Goal: Task Accomplishment & Management: Complete application form

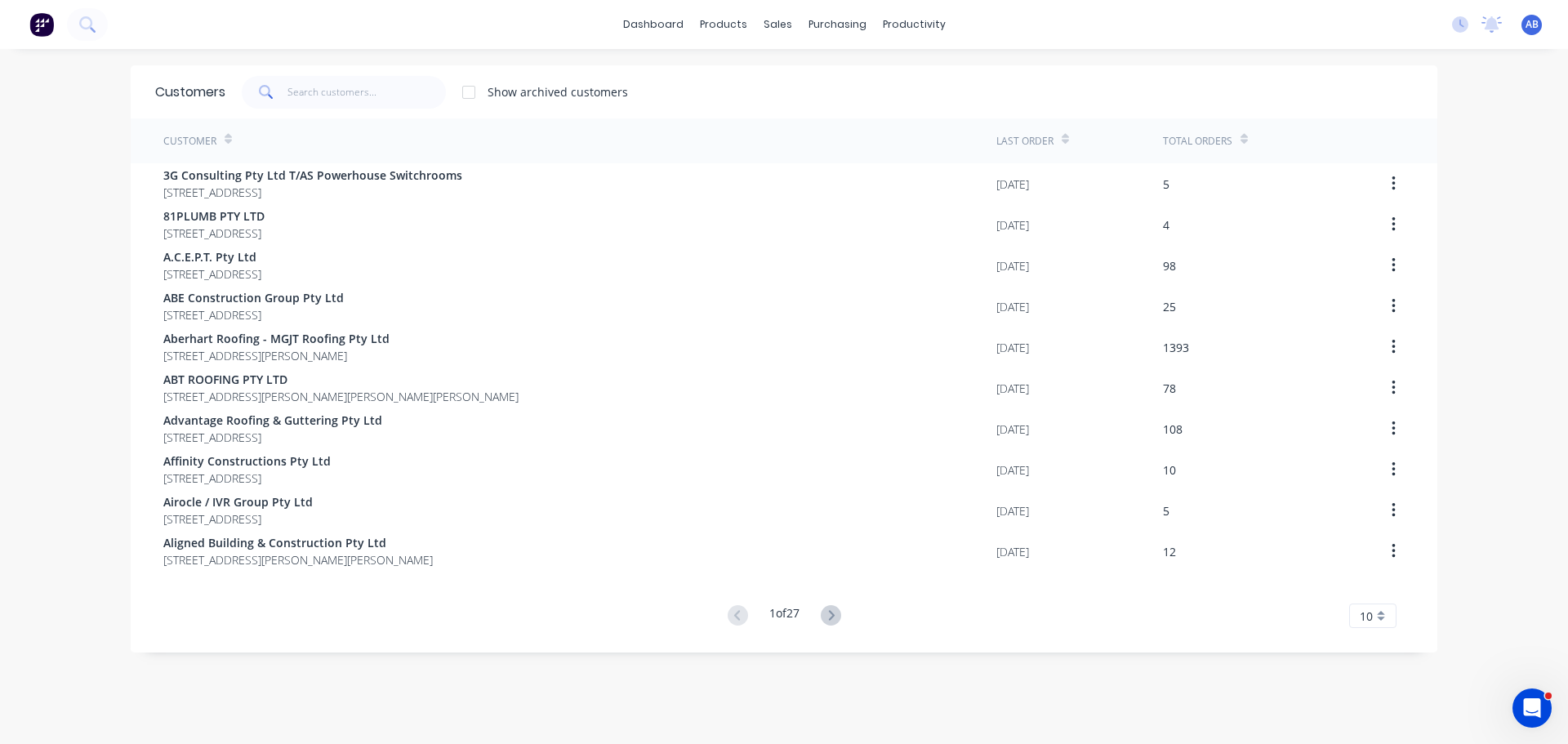
drag, startPoint x: 586, startPoint y: 65, endPoint x: 566, endPoint y: 59, distance: 20.9
click at [585, 64] on div "dashboard products sales purchasing productivity dashboard products Product Cat…" at bounding box center [784, 372] width 1568 height 744
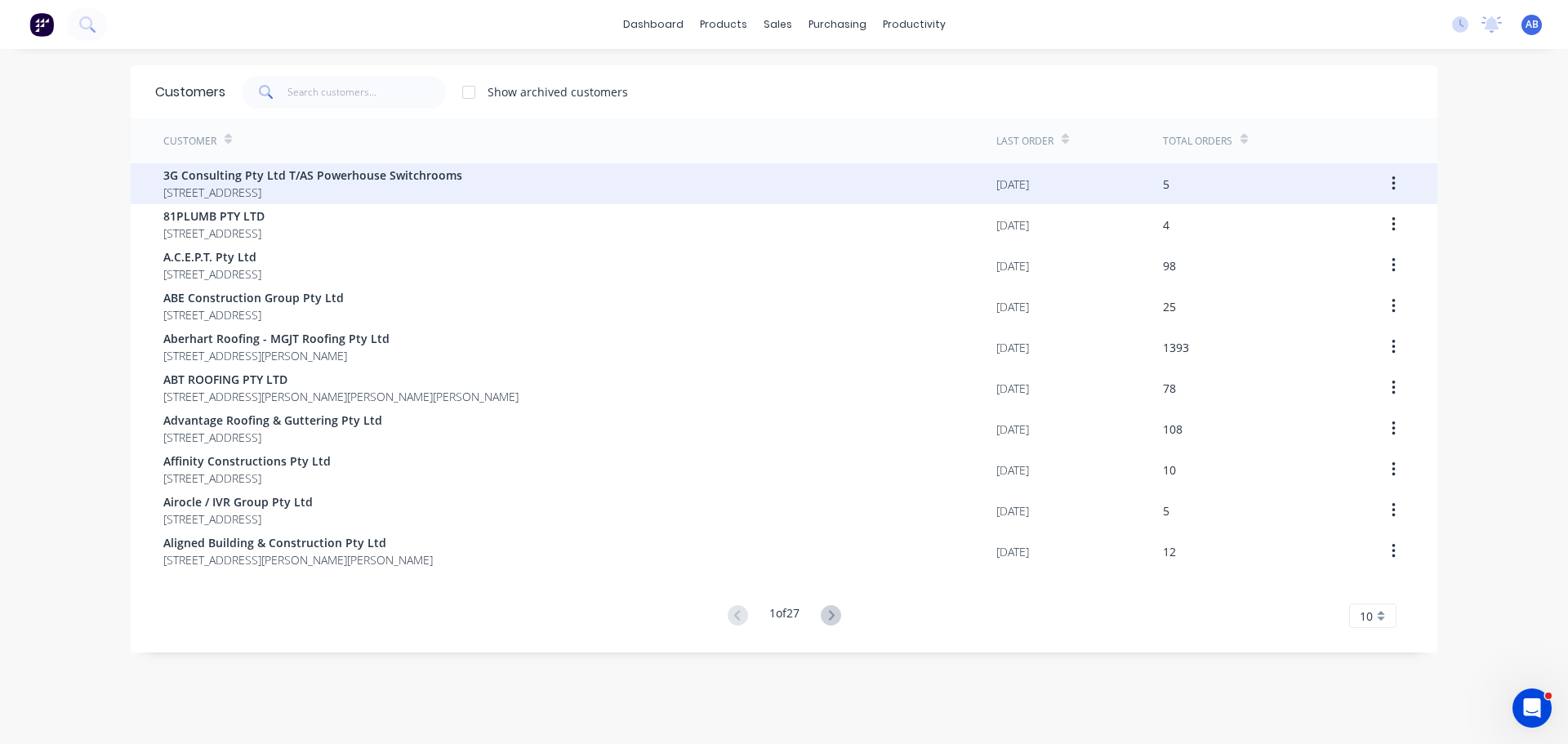
click at [211, 188] on span "[STREET_ADDRESS]" at bounding box center [313, 192] width 299 height 17
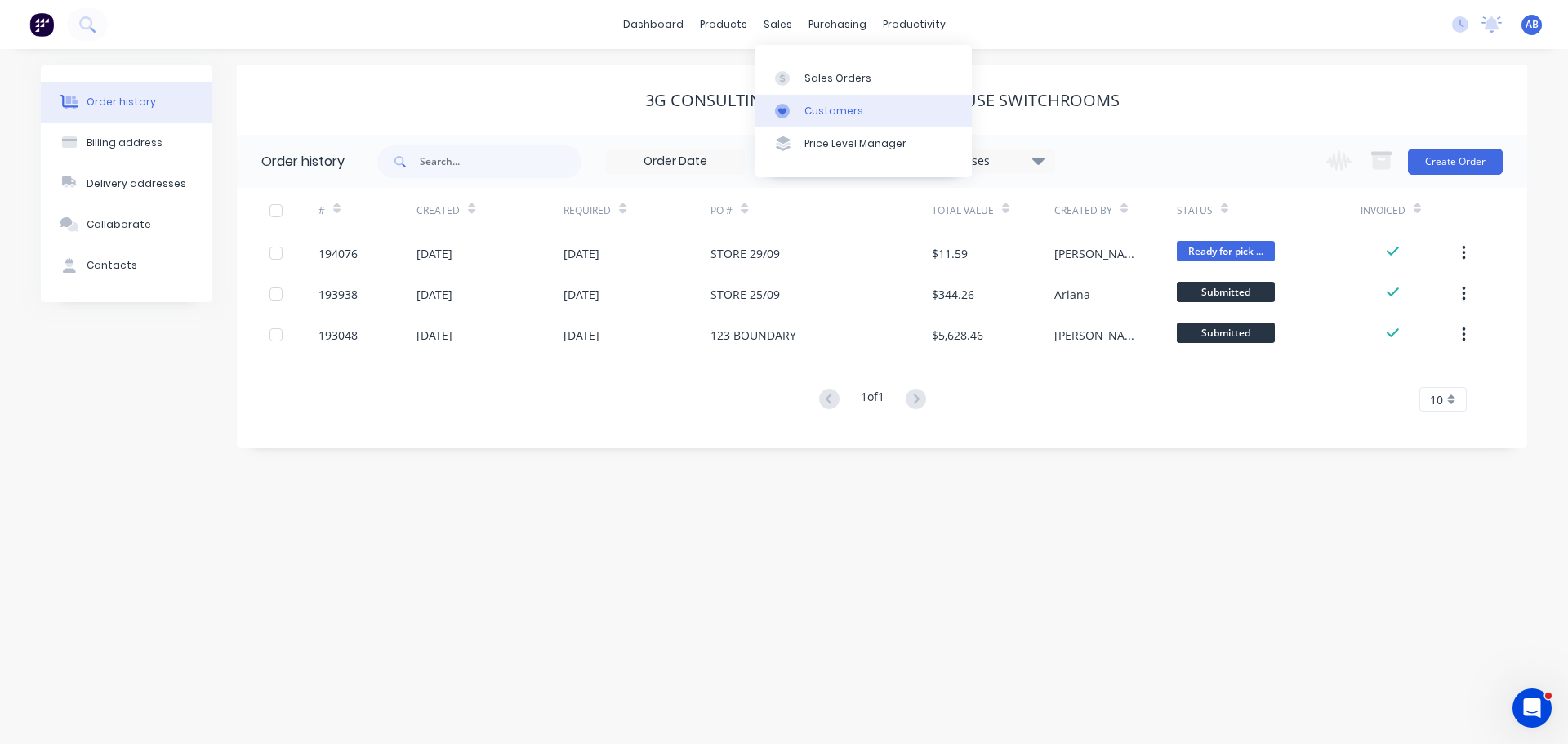
click at [815, 107] on div "Customers" at bounding box center [833, 111] width 59 height 15
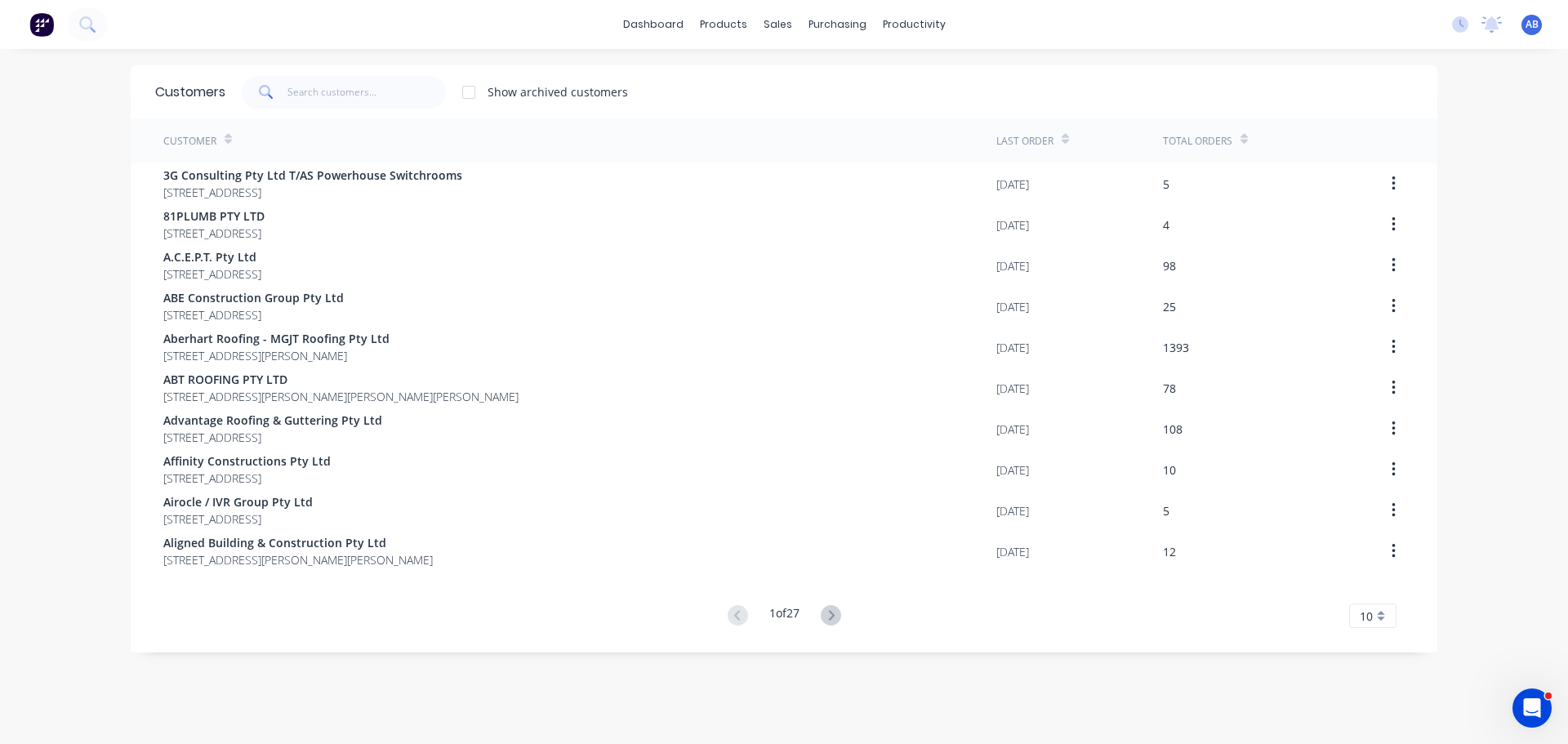
click at [1071, 13] on div "dashboard products sales purchasing productivity dashboard products Product Cat…" at bounding box center [784, 24] width 1568 height 49
drag, startPoint x: 382, startPoint y: 89, endPoint x: 725, endPoint y: 98, distance: 343.1
click at [383, 88] on input "text" at bounding box center [367, 92] width 159 height 32
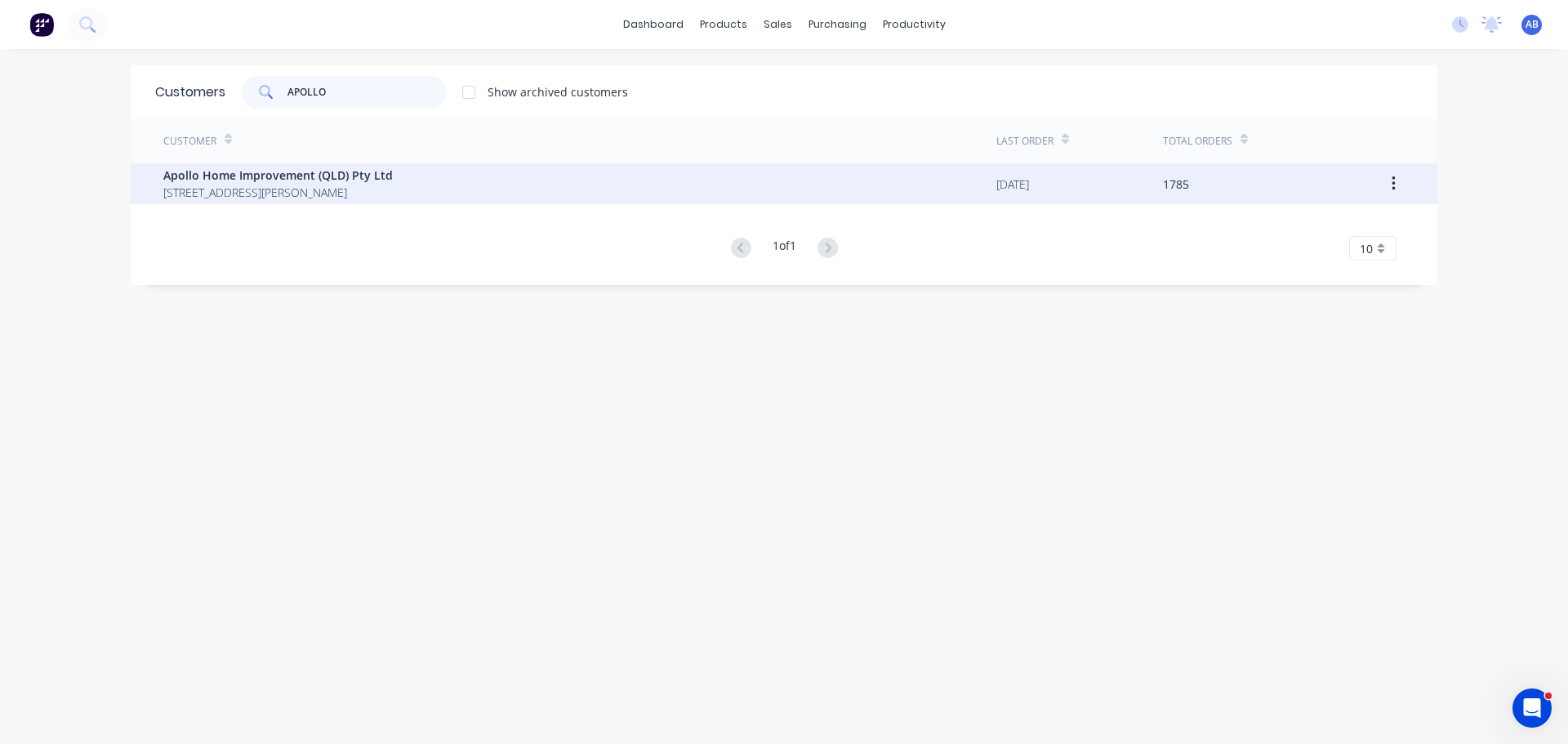
type input "APOLLO"
click at [309, 187] on span "[STREET_ADDRESS][PERSON_NAME]" at bounding box center [278, 192] width 230 height 17
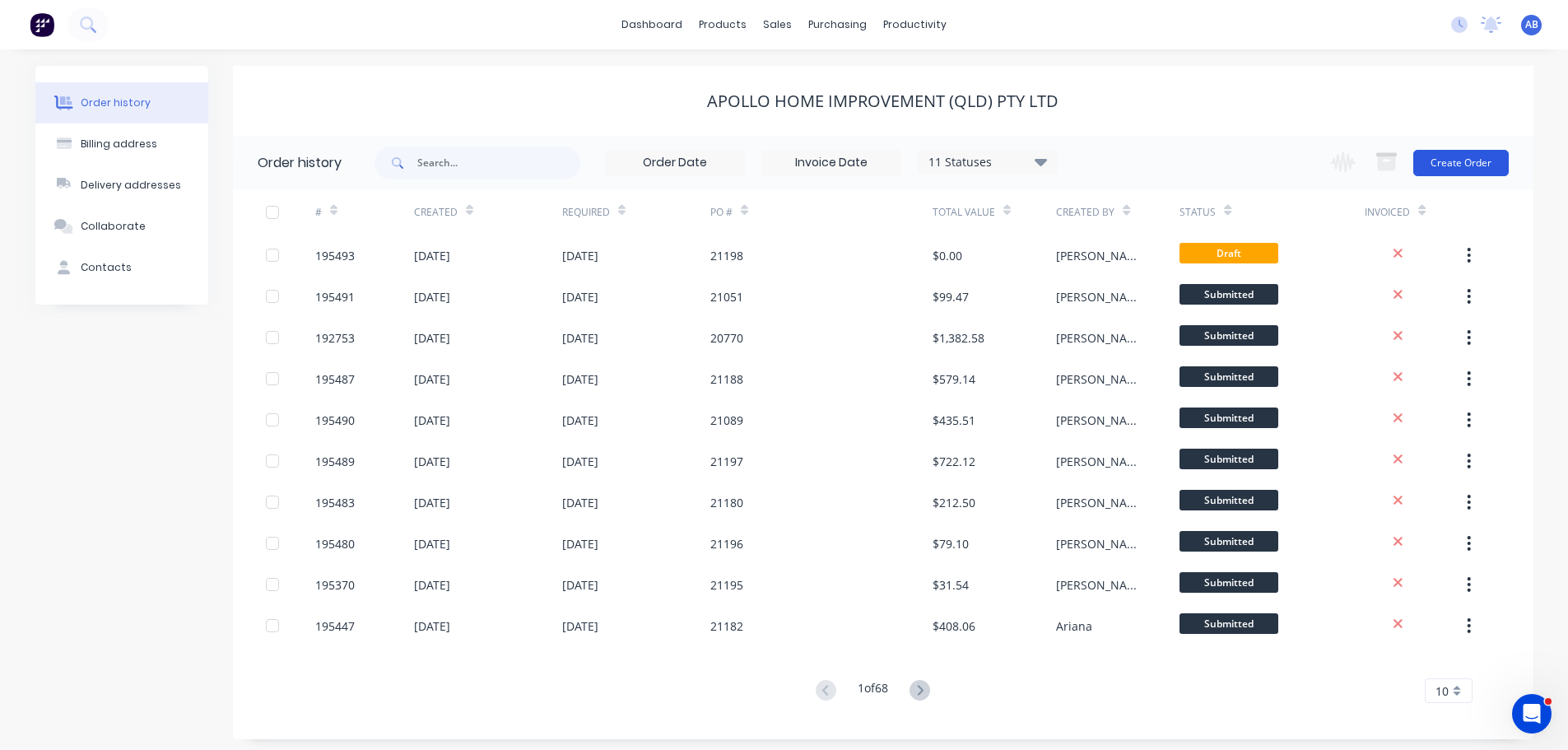
click at [1469, 164] on button "Create Order" at bounding box center [1461, 163] width 95 height 26
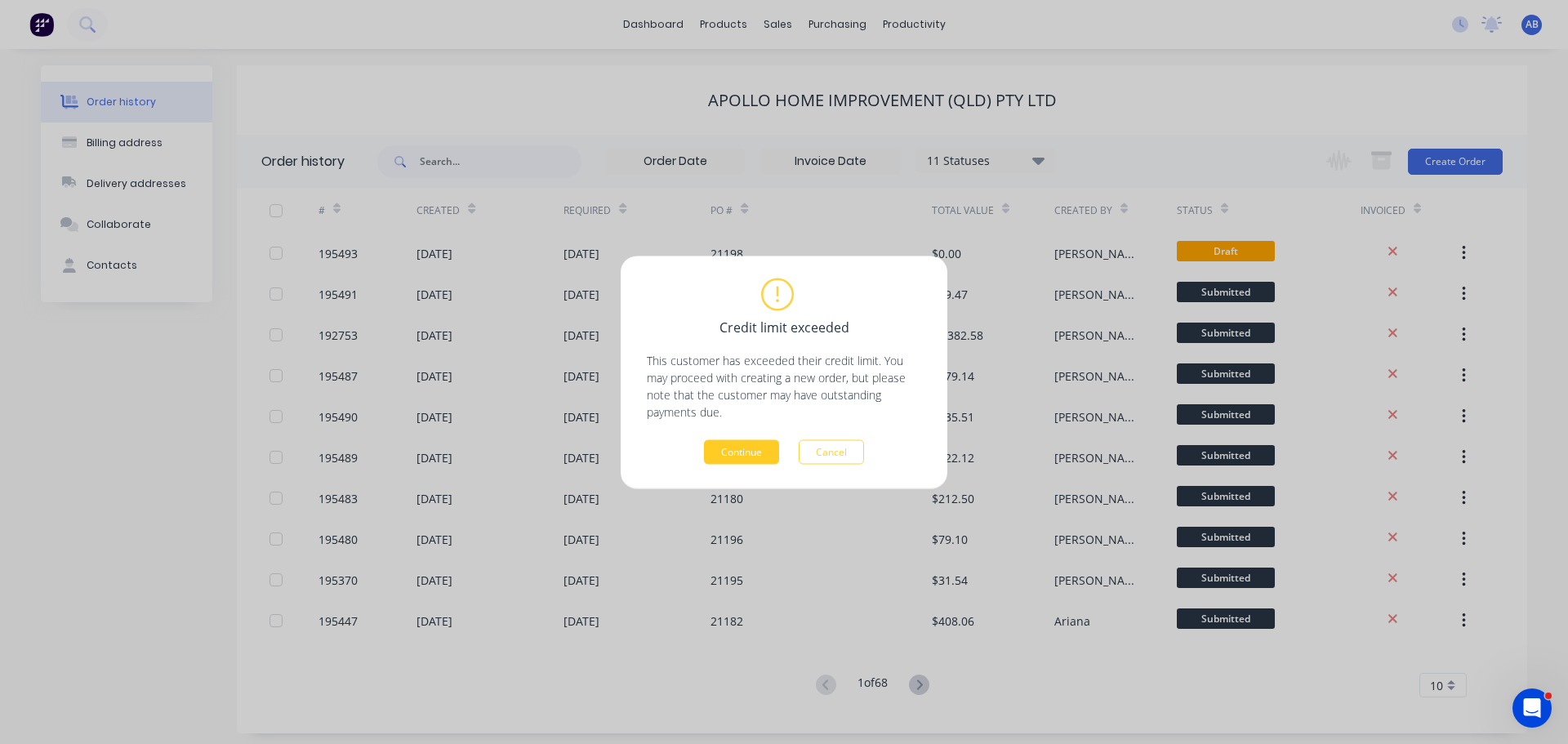
click at [729, 450] on button "Continue" at bounding box center [742, 451] width 75 height 24
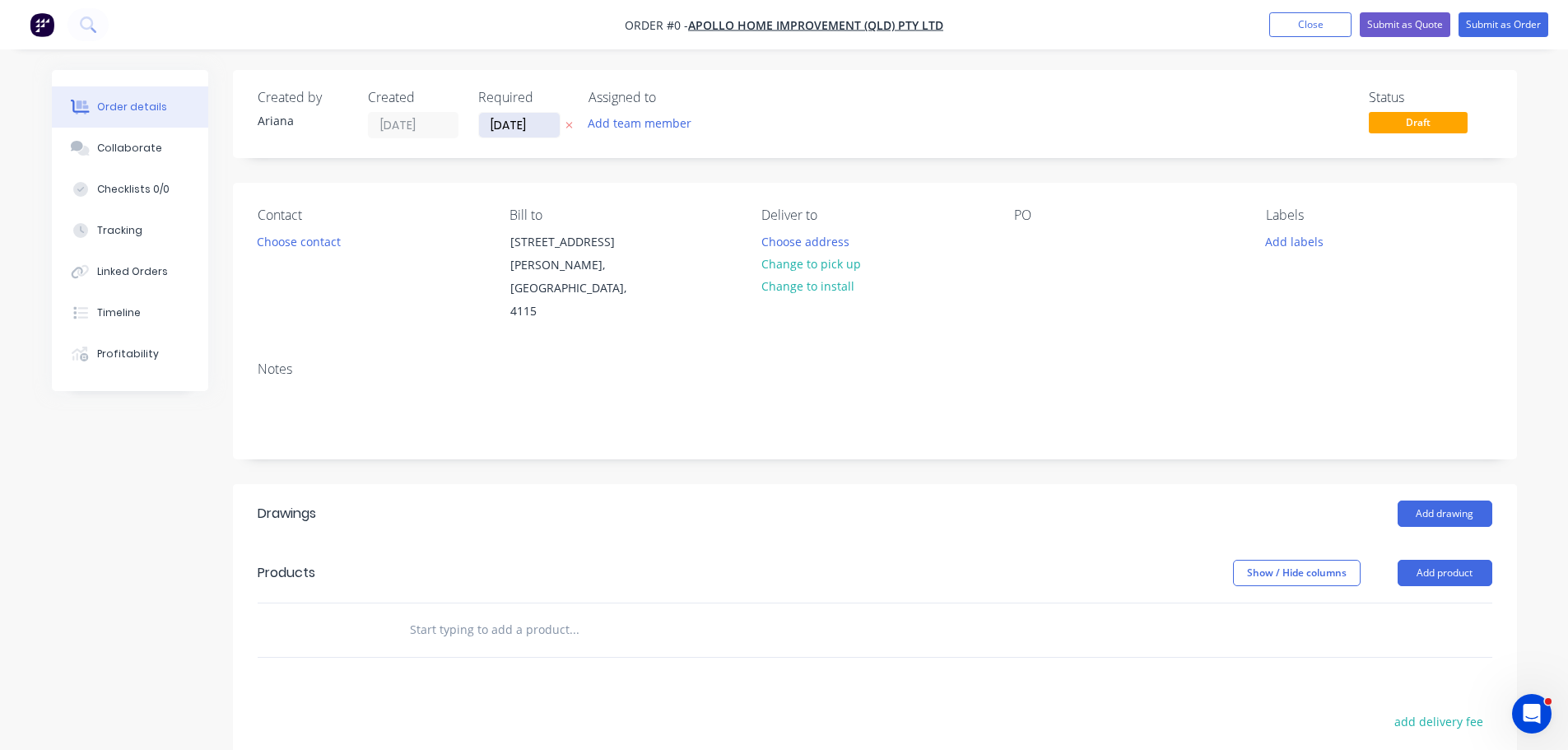
click at [502, 129] on input "[DATE]" at bounding box center [519, 125] width 81 height 25
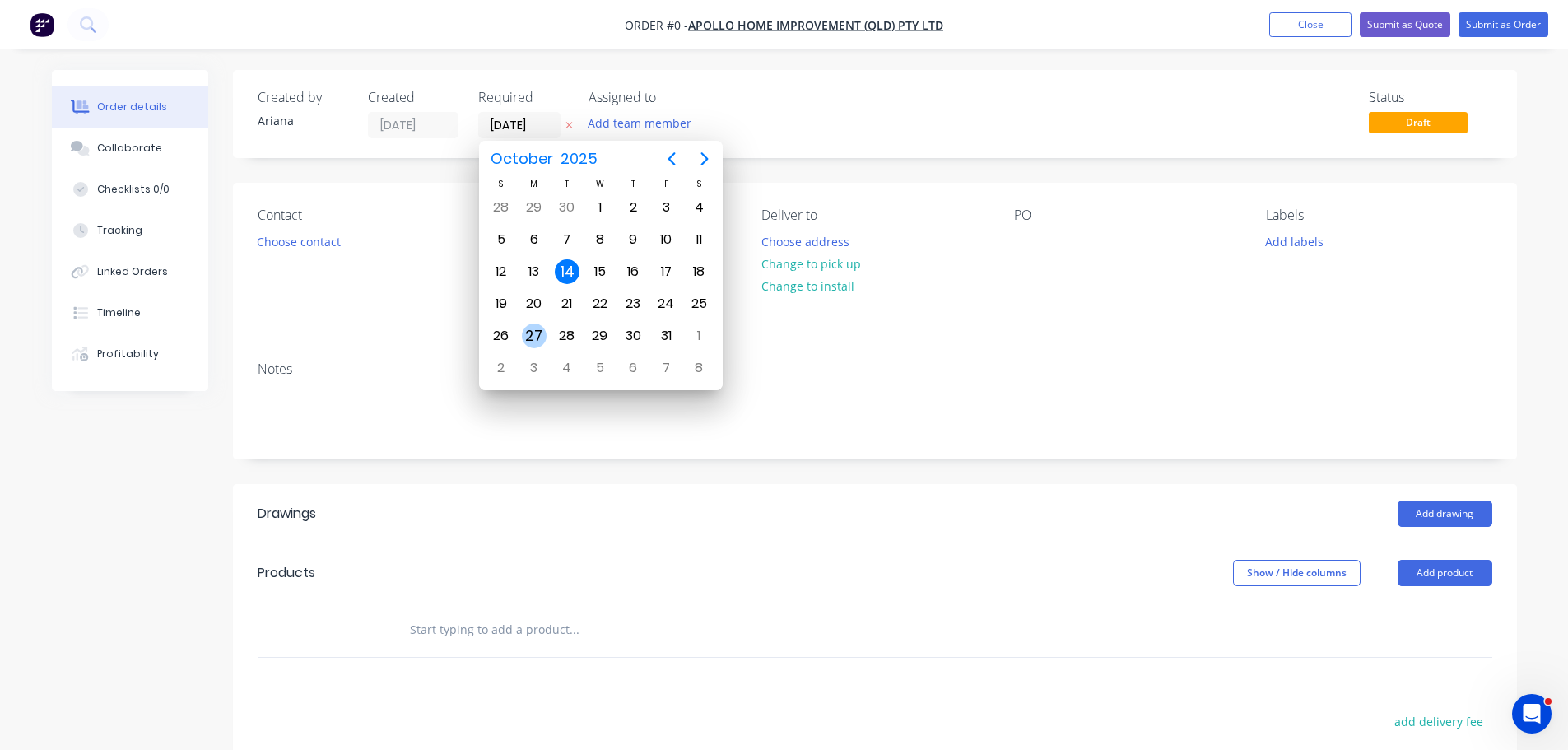
click at [530, 329] on div "27" at bounding box center [534, 336] width 25 height 25
type input "[DATE]"
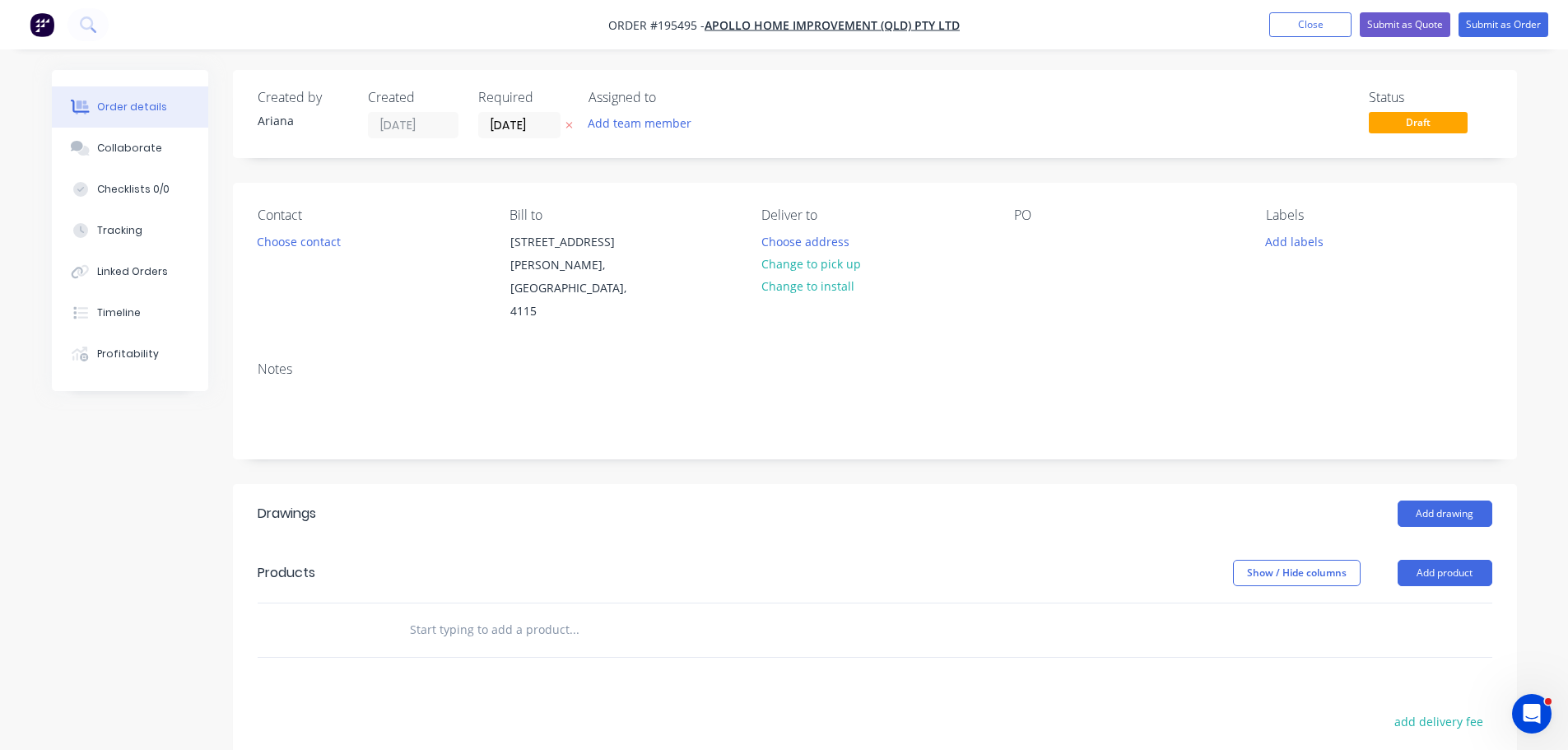
click at [784, 108] on div "Status Draft" at bounding box center [1123, 114] width 740 height 48
click at [306, 245] on button "Choose contact" at bounding box center [298, 240] width 101 height 22
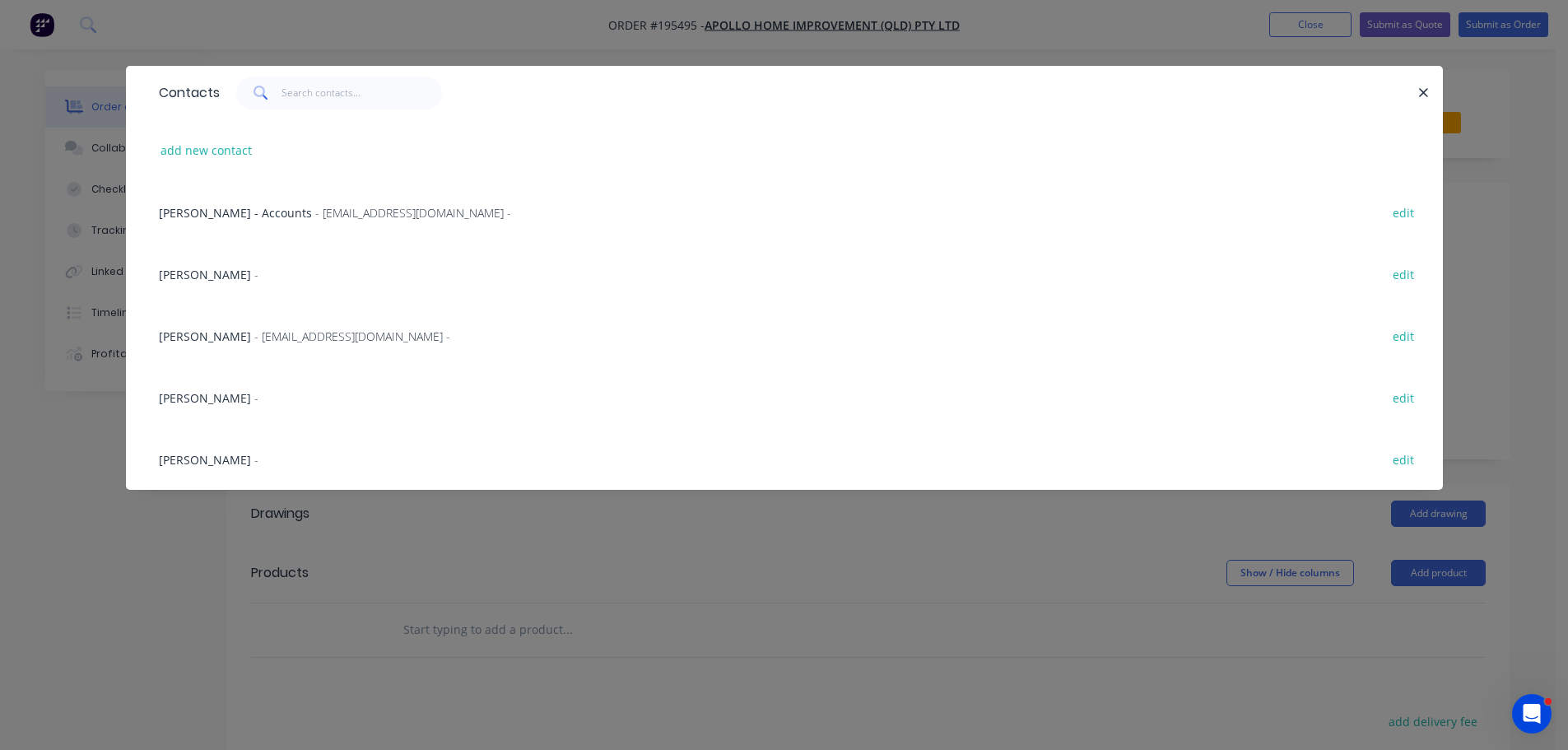
click at [254, 333] on span "- [EMAIL_ADDRESS][DOMAIN_NAME] -" at bounding box center [352, 336] width 196 height 16
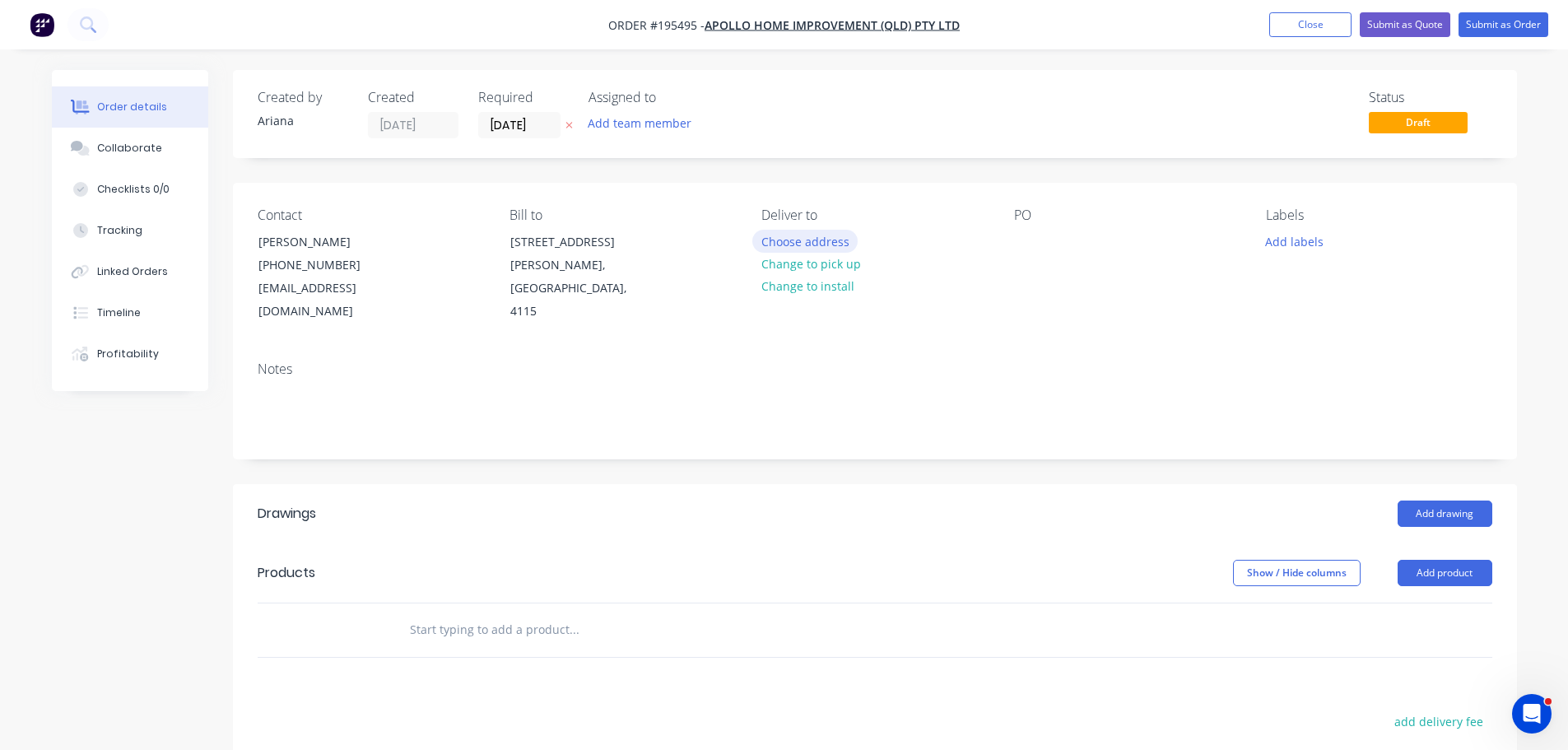
click at [813, 236] on button "Choose address" at bounding box center [806, 240] width 106 height 22
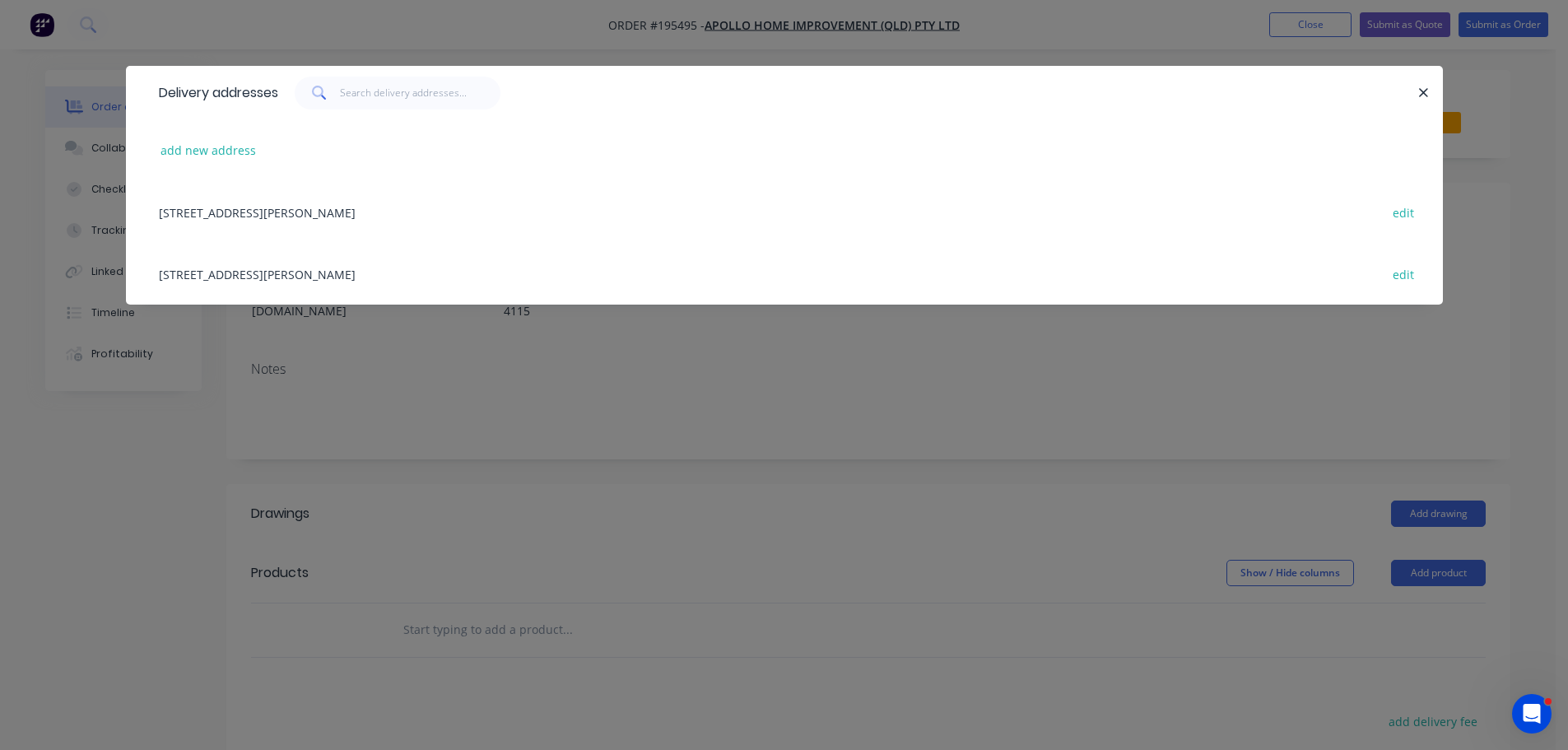
click at [402, 278] on div "[STREET_ADDRESS][PERSON_NAME] edit" at bounding box center [784, 274] width 1268 height 62
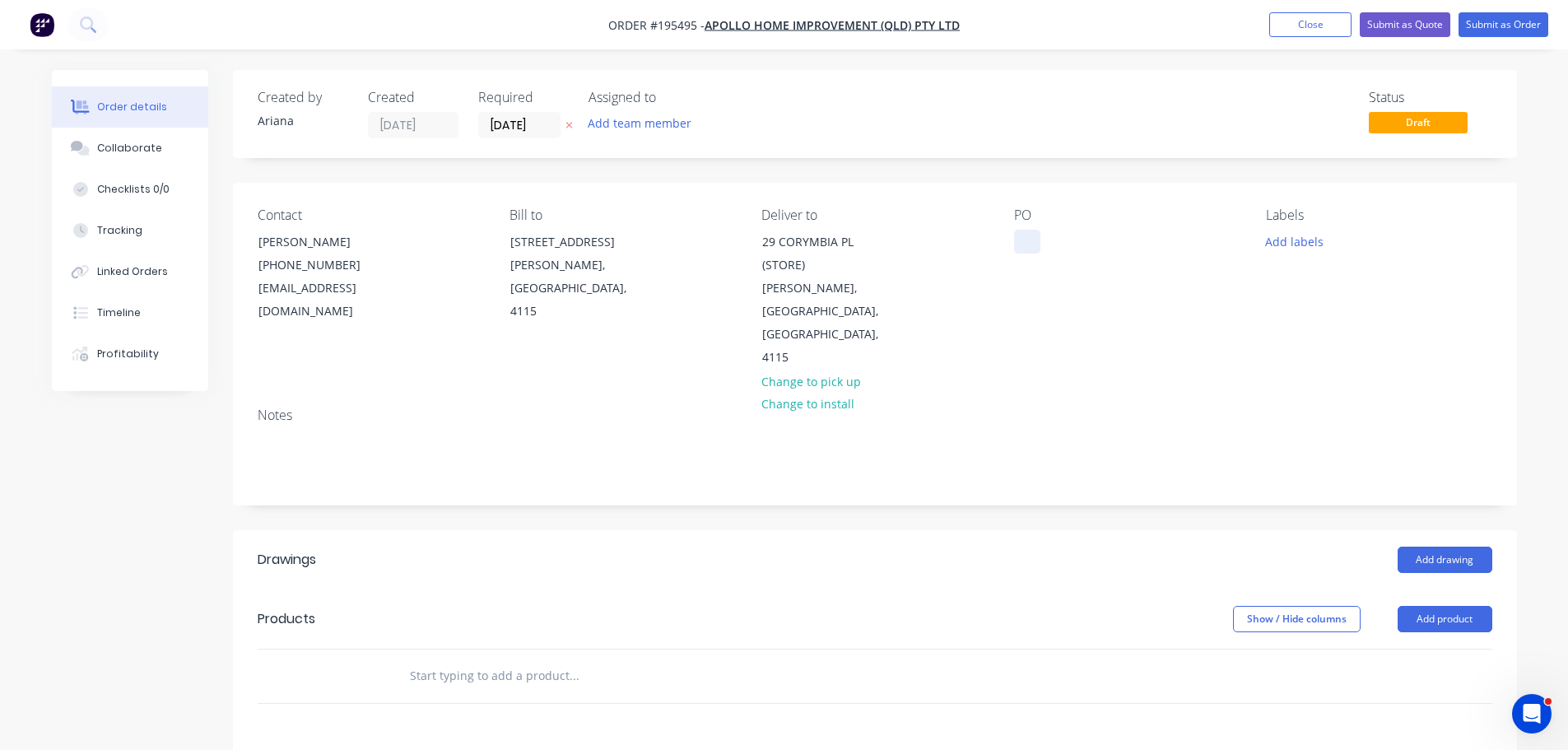
click at [1025, 238] on div at bounding box center [1027, 241] width 26 height 24
click at [1120, 285] on div "PO 21083" at bounding box center [1127, 289] width 225 height 162
click at [1282, 235] on button "Add labels" at bounding box center [1295, 240] width 76 height 22
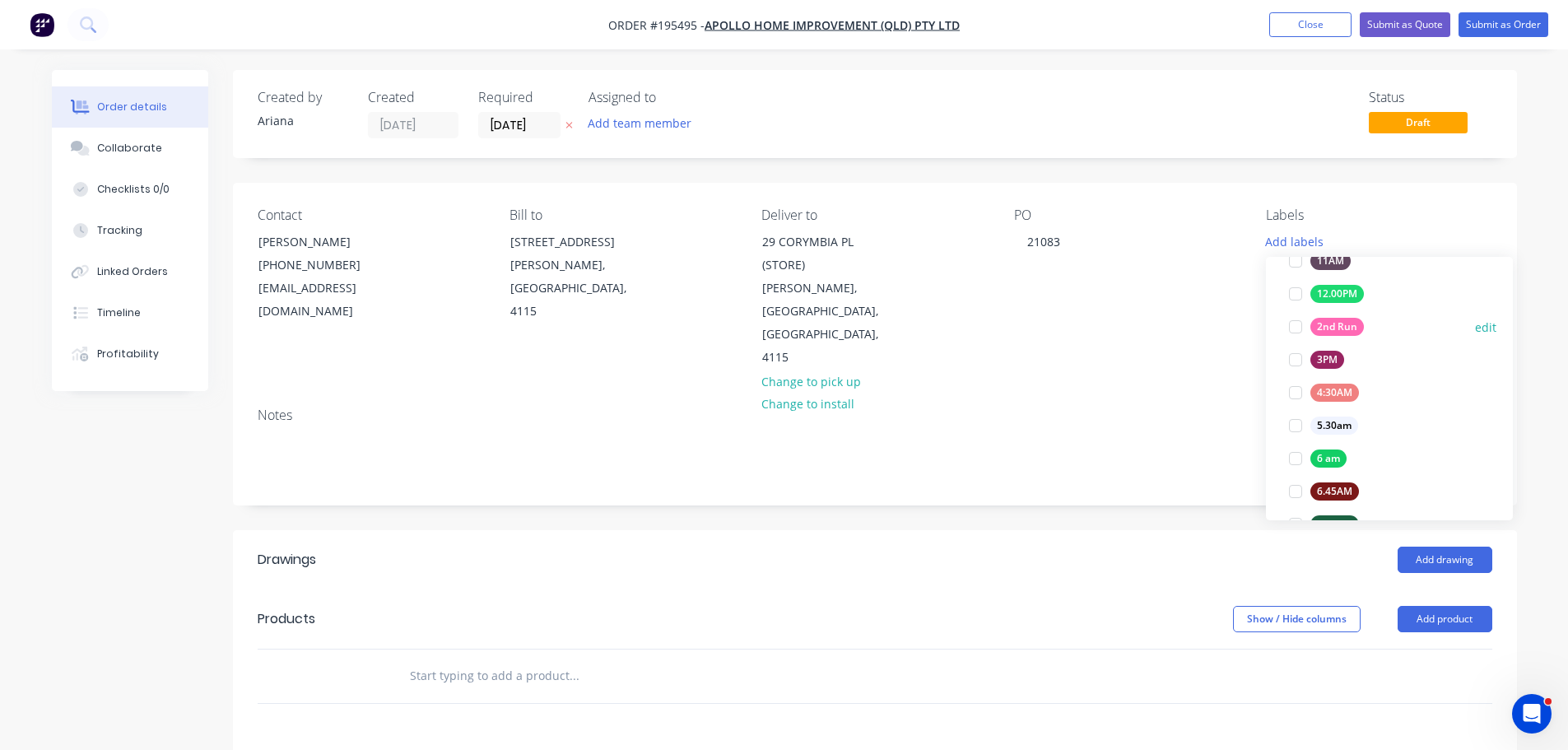
click at [1293, 327] on div at bounding box center [1295, 327] width 33 height 33
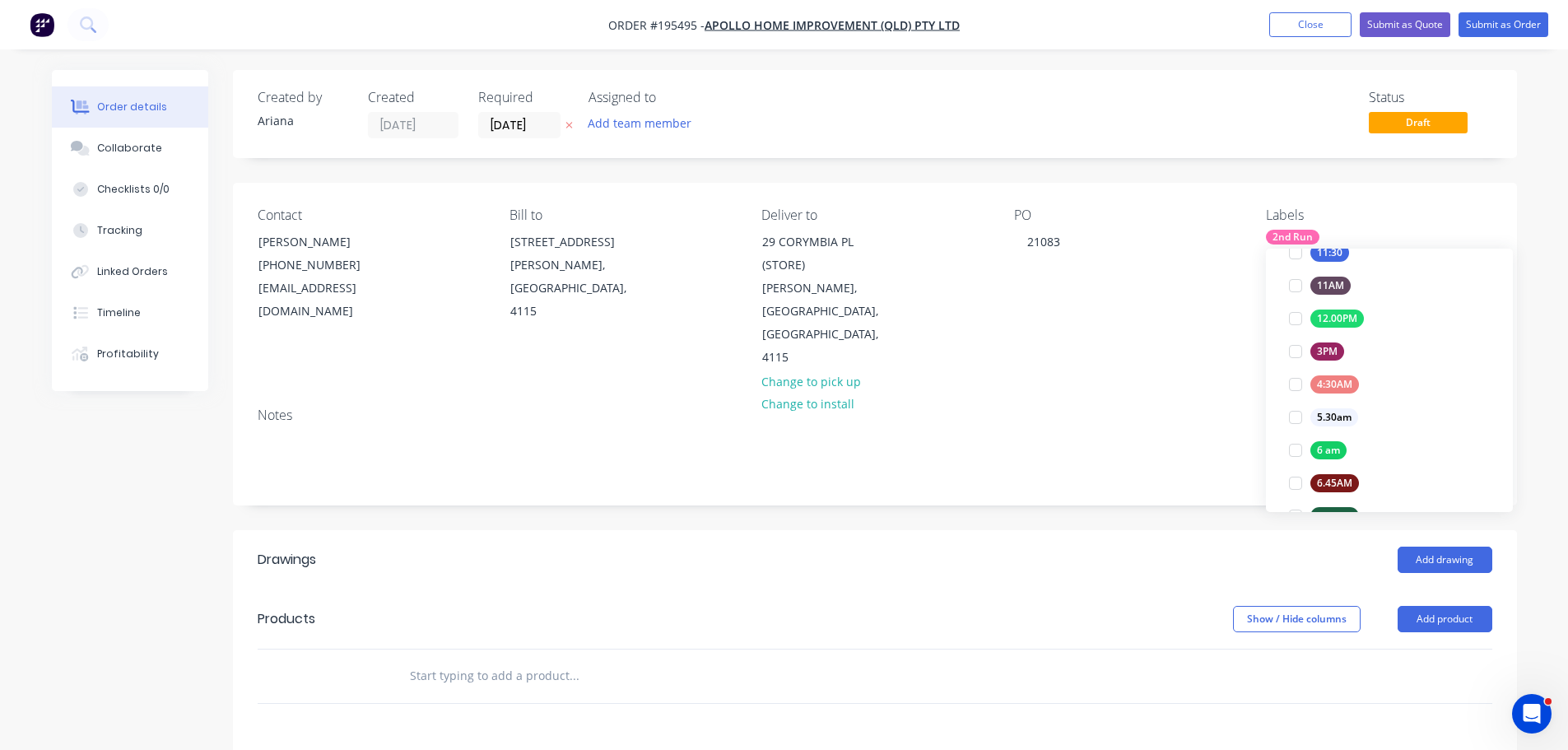
scroll to position [62, 0]
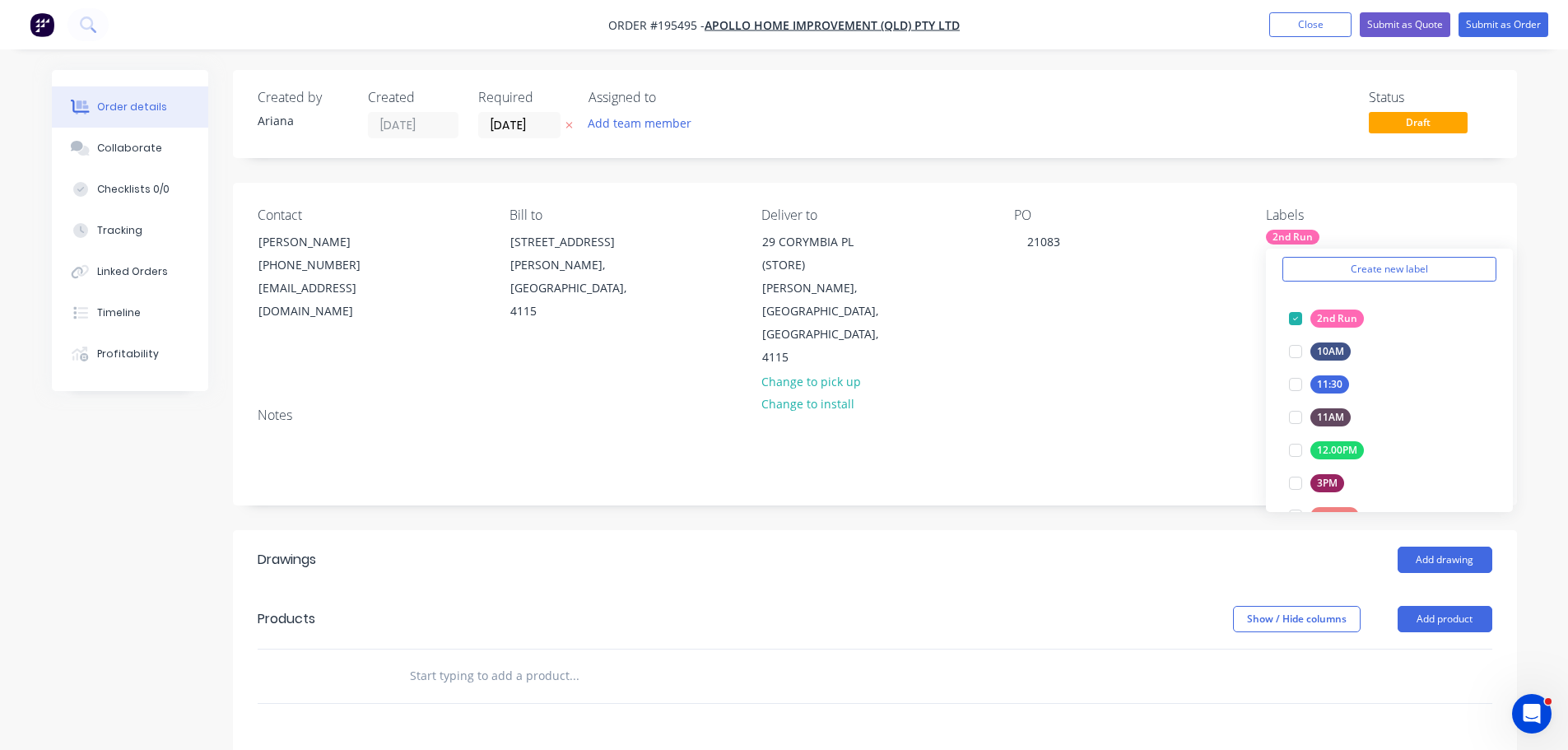
click at [1125, 348] on div "Contact [PERSON_NAME] [PHONE_NUMBER] [EMAIL_ADDRESS][DOMAIN_NAME] Bill to [STRE…" at bounding box center [875, 289] width 1285 height 211
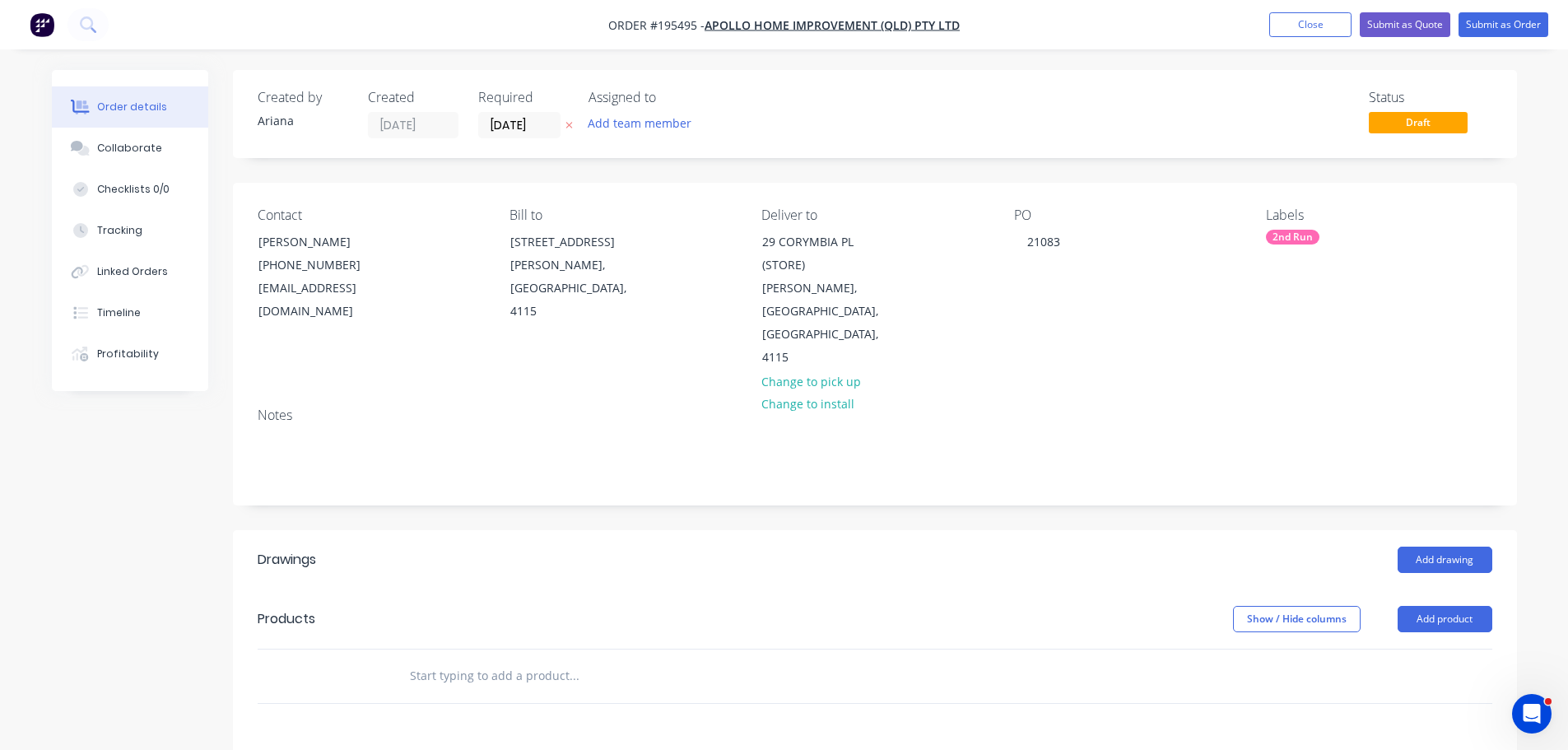
drag, startPoint x: 451, startPoint y: 628, endPoint x: 562, endPoint y: 574, distance: 123.4
click at [451, 659] on input "text" at bounding box center [574, 675] width 329 height 33
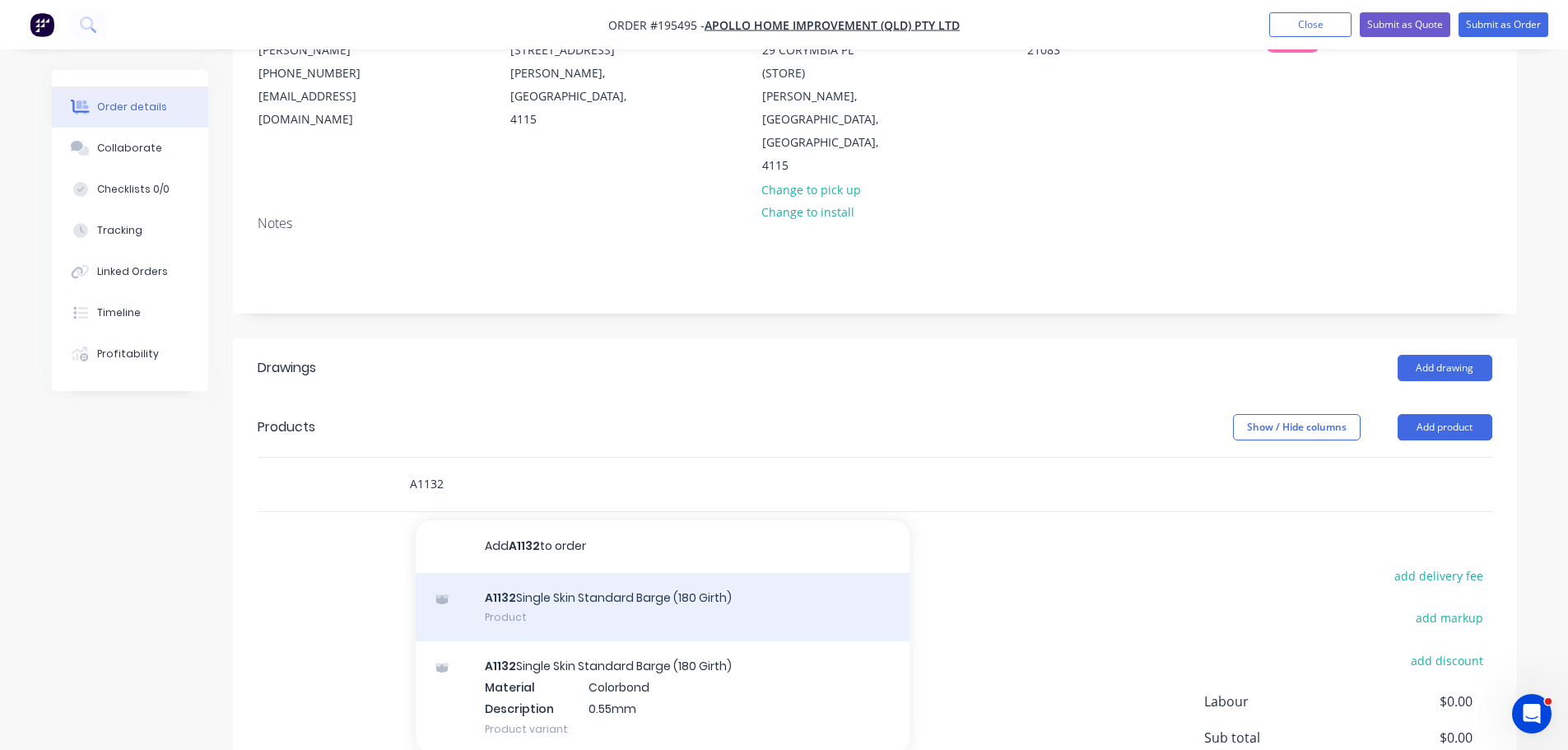
type input "A1132"
click at [597, 573] on div "A1132 Single Skin Standard Barge (180 Girth) Product" at bounding box center [662, 607] width 494 height 70
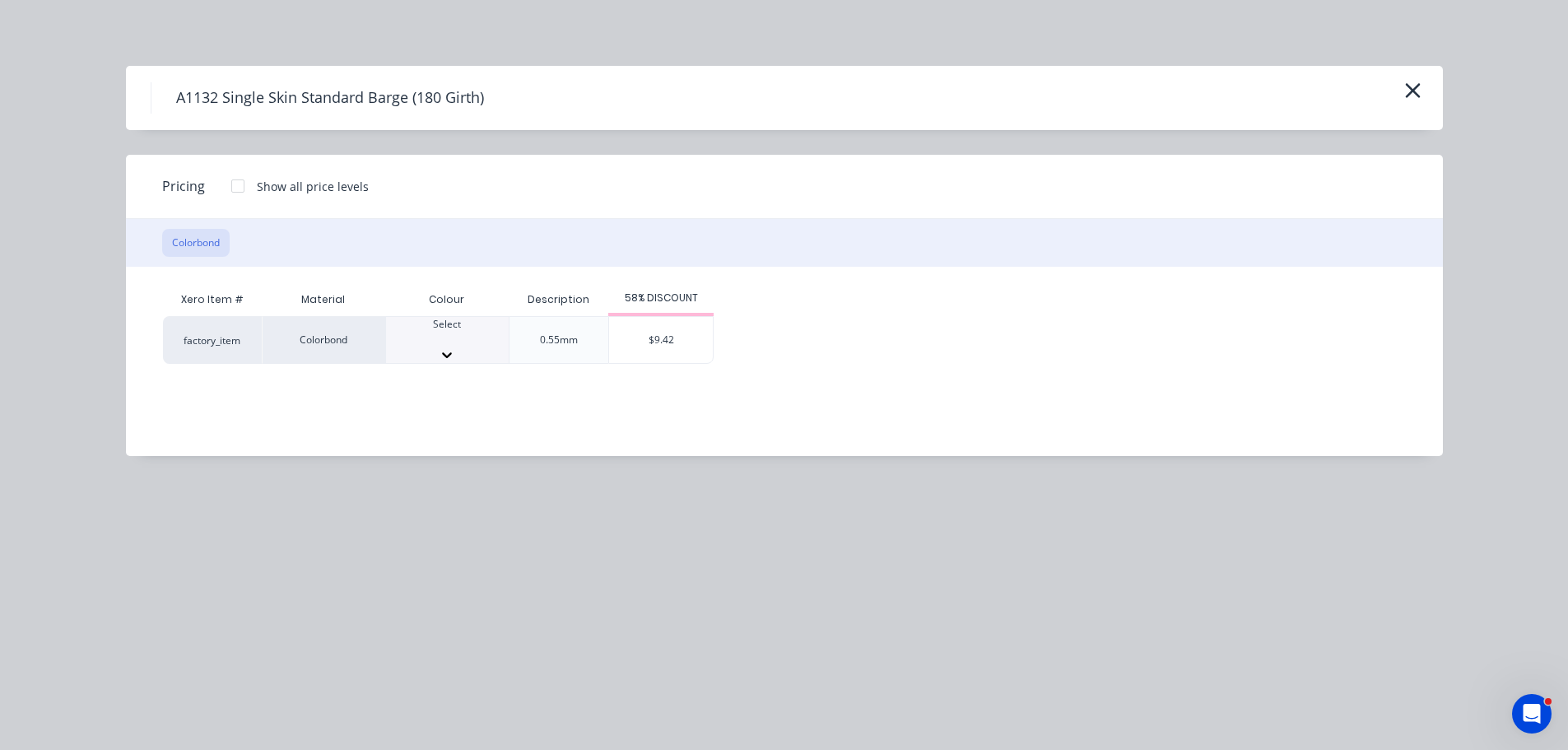
click at [437, 342] on div at bounding box center [447, 339] width 122 height 15
drag, startPoint x: 495, startPoint y: 490, endPoint x: 553, endPoint y: 450, distance: 70.5
click at [656, 336] on div "$9.42" at bounding box center [661, 345] width 104 height 56
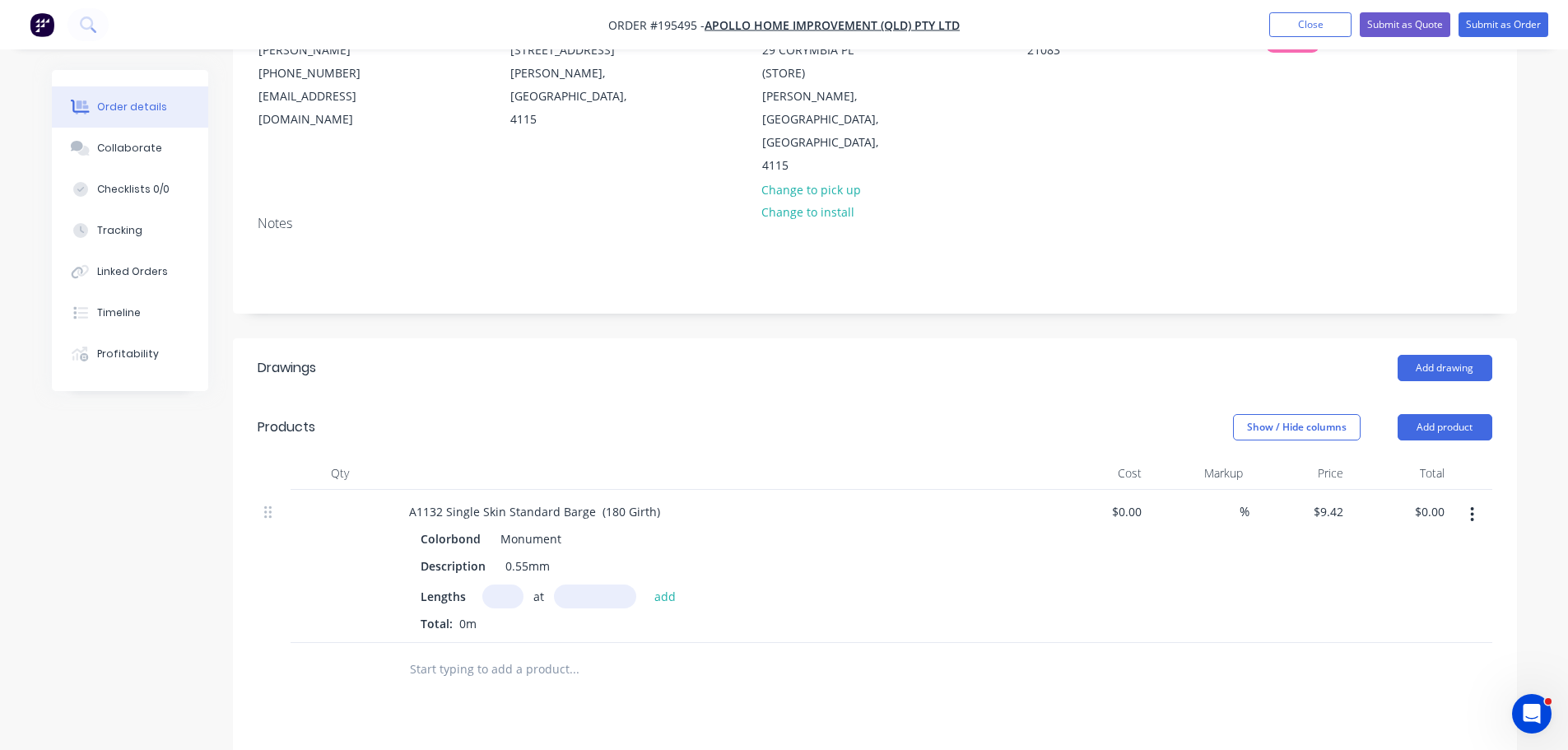
drag, startPoint x: 514, startPoint y: 548, endPoint x: 603, endPoint y: 534, distance: 90.1
click at [516, 585] on input "text" at bounding box center [503, 596] width 41 height 24
type input "3"
type input "6720"
click at [646, 585] on button "add" at bounding box center [666, 595] width 39 height 22
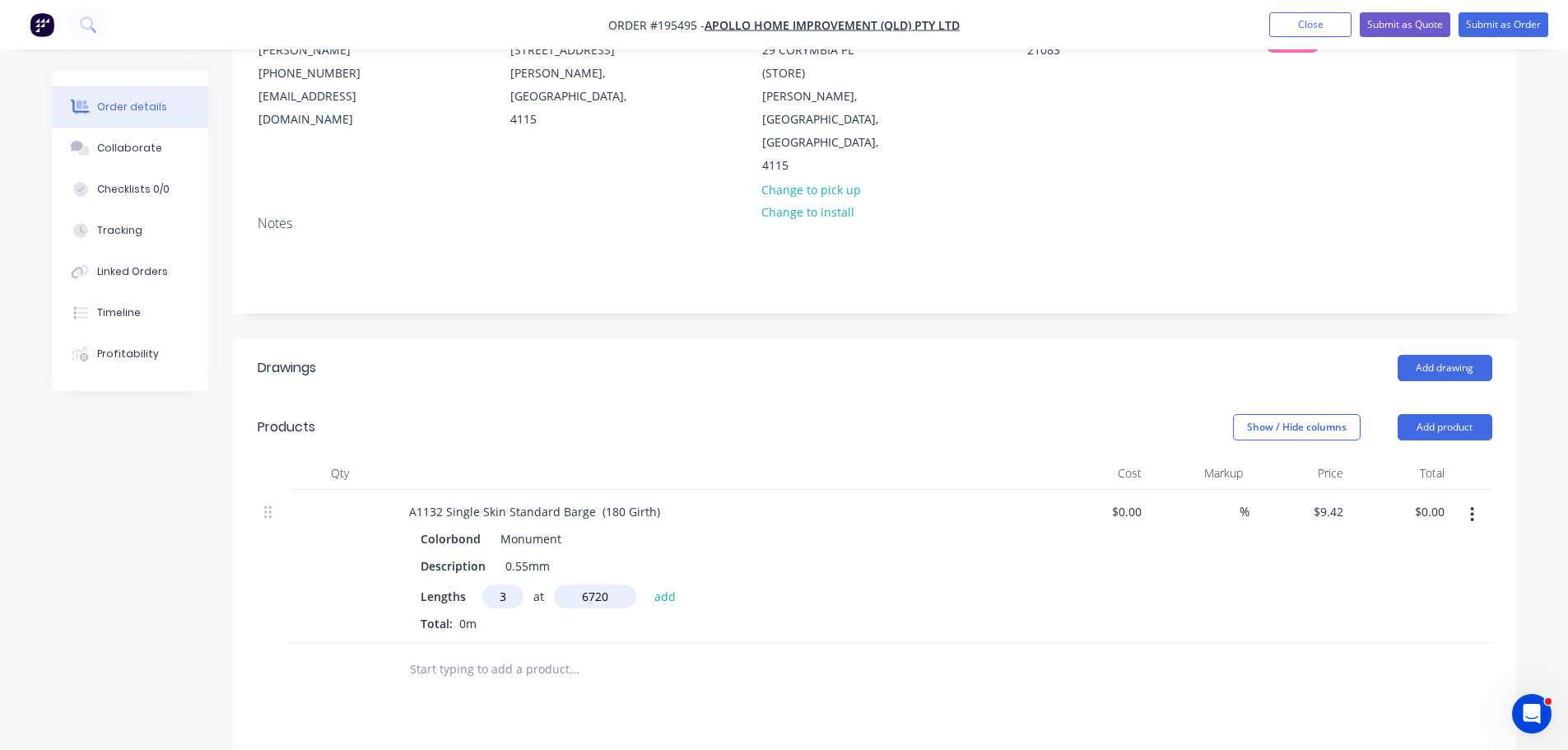
type input "$189.91"
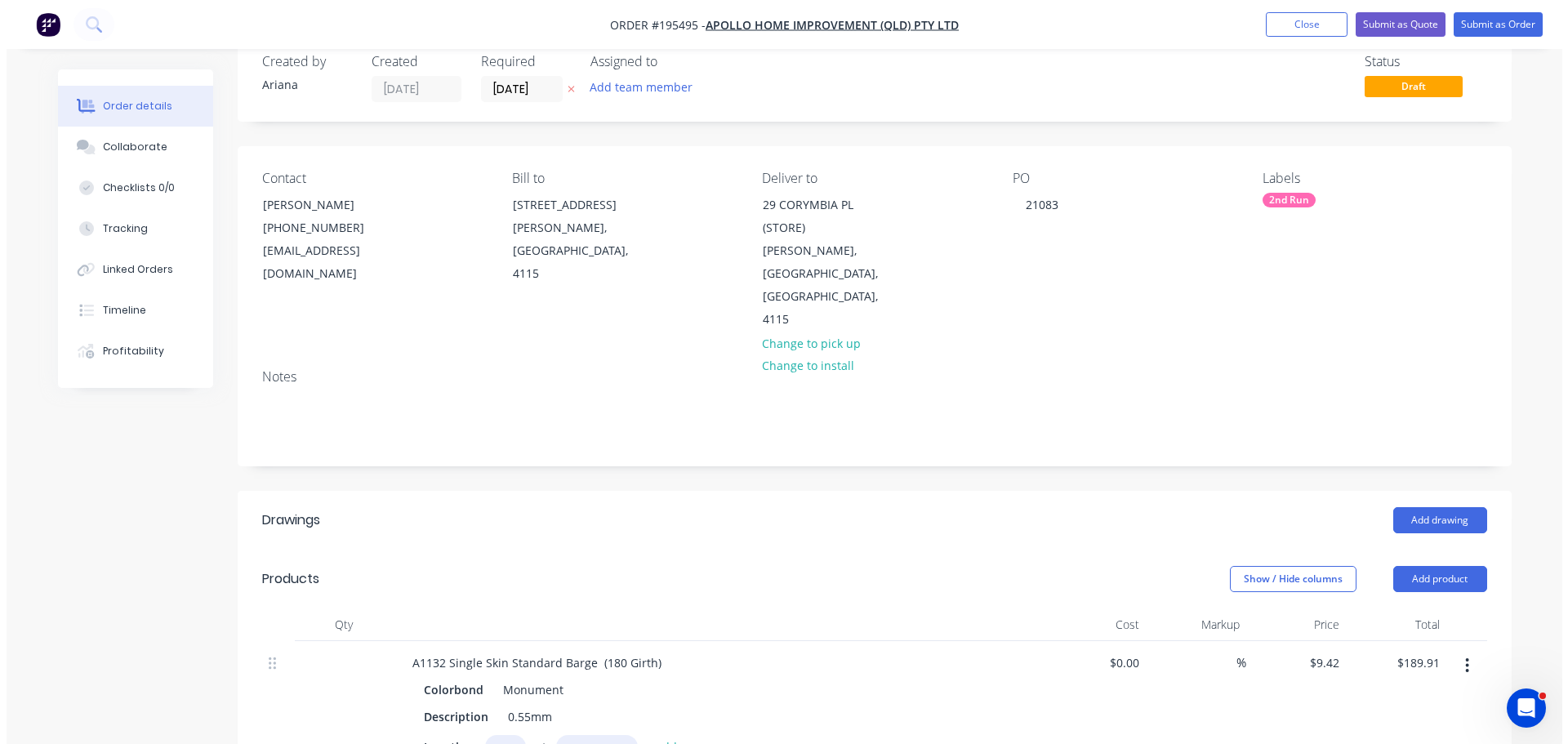
scroll to position [0, 0]
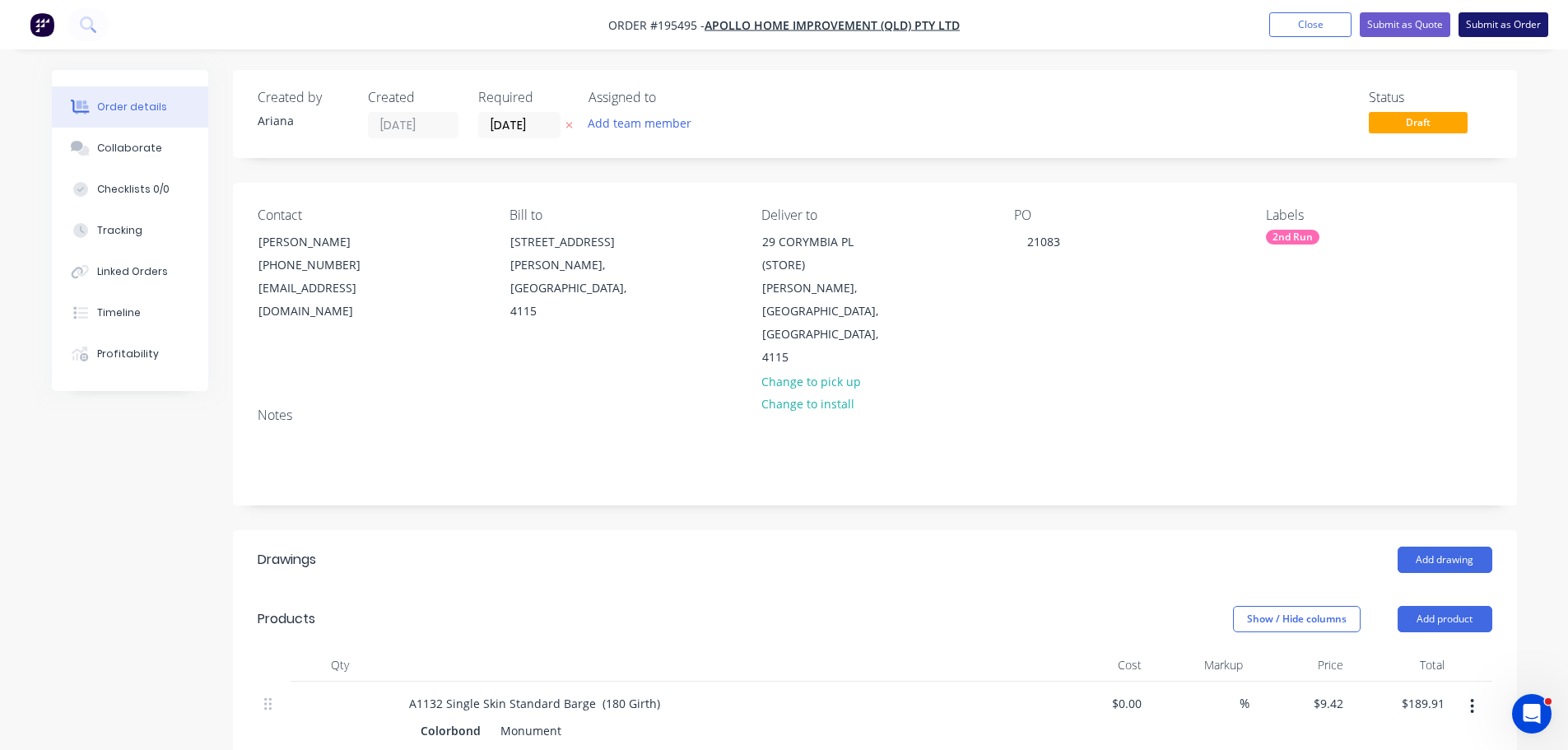
click at [1514, 27] on button "Submit as Order" at bounding box center [1504, 25] width 90 height 25
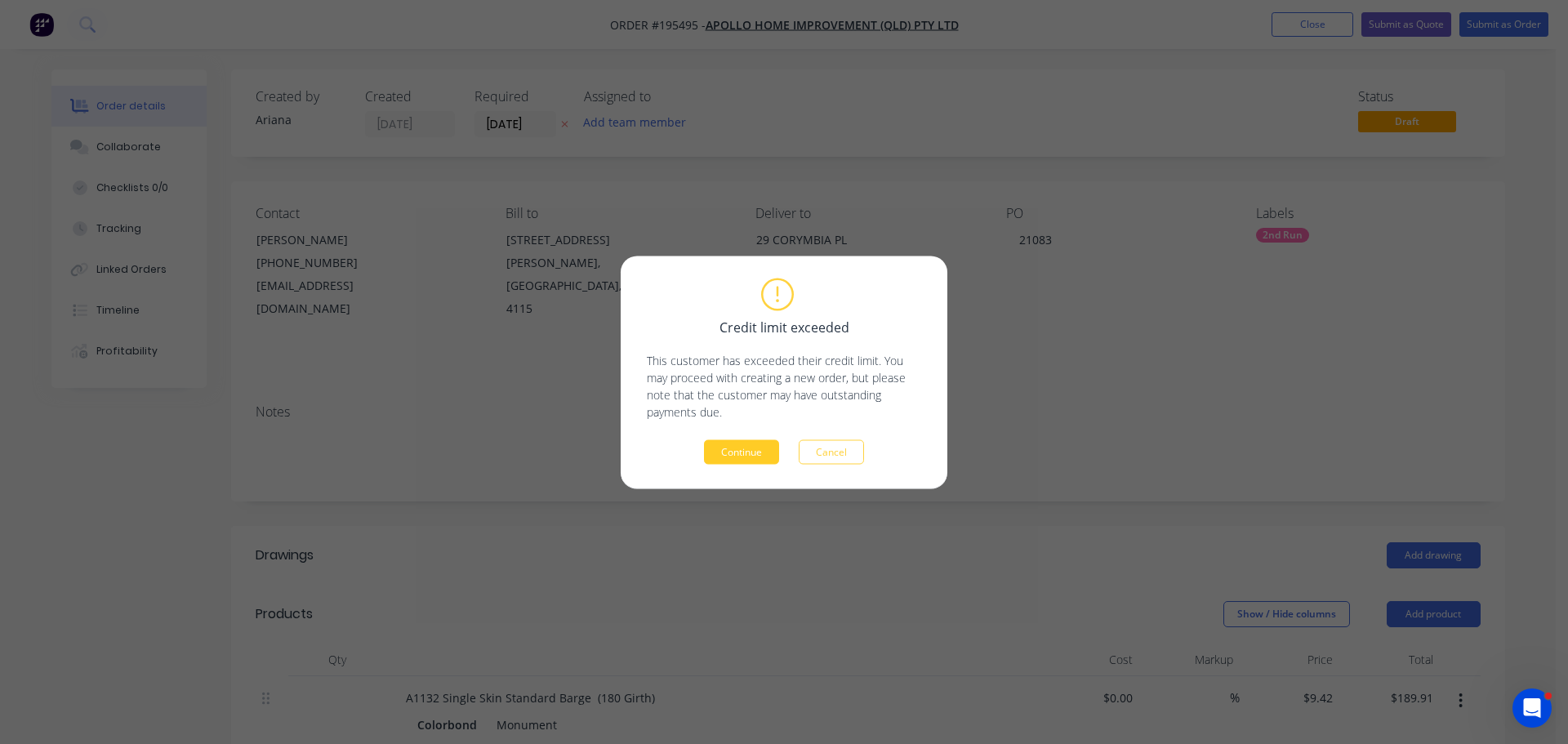
click at [733, 451] on button "Continue" at bounding box center [742, 451] width 75 height 24
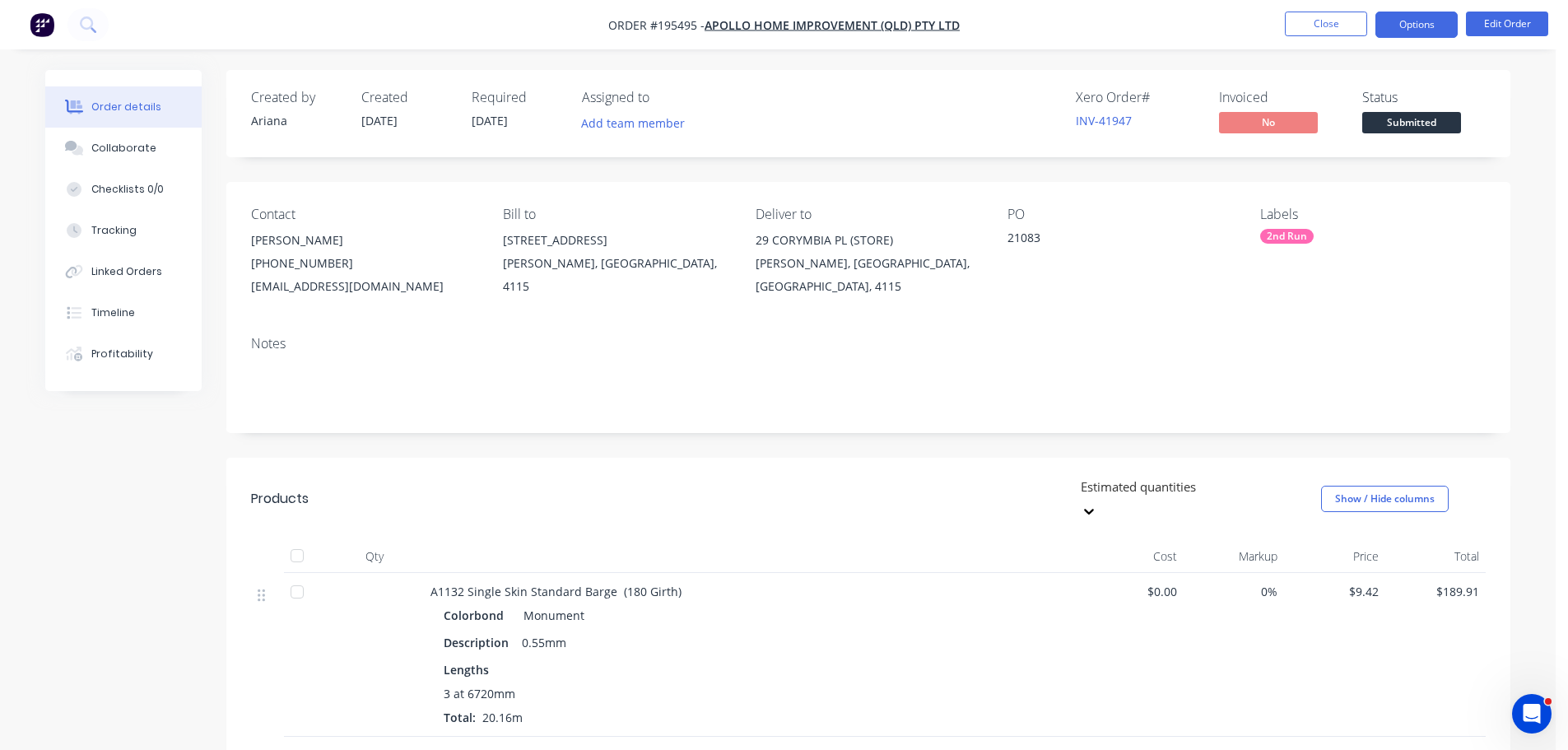
click at [1410, 18] on button "Options" at bounding box center [1417, 25] width 83 height 26
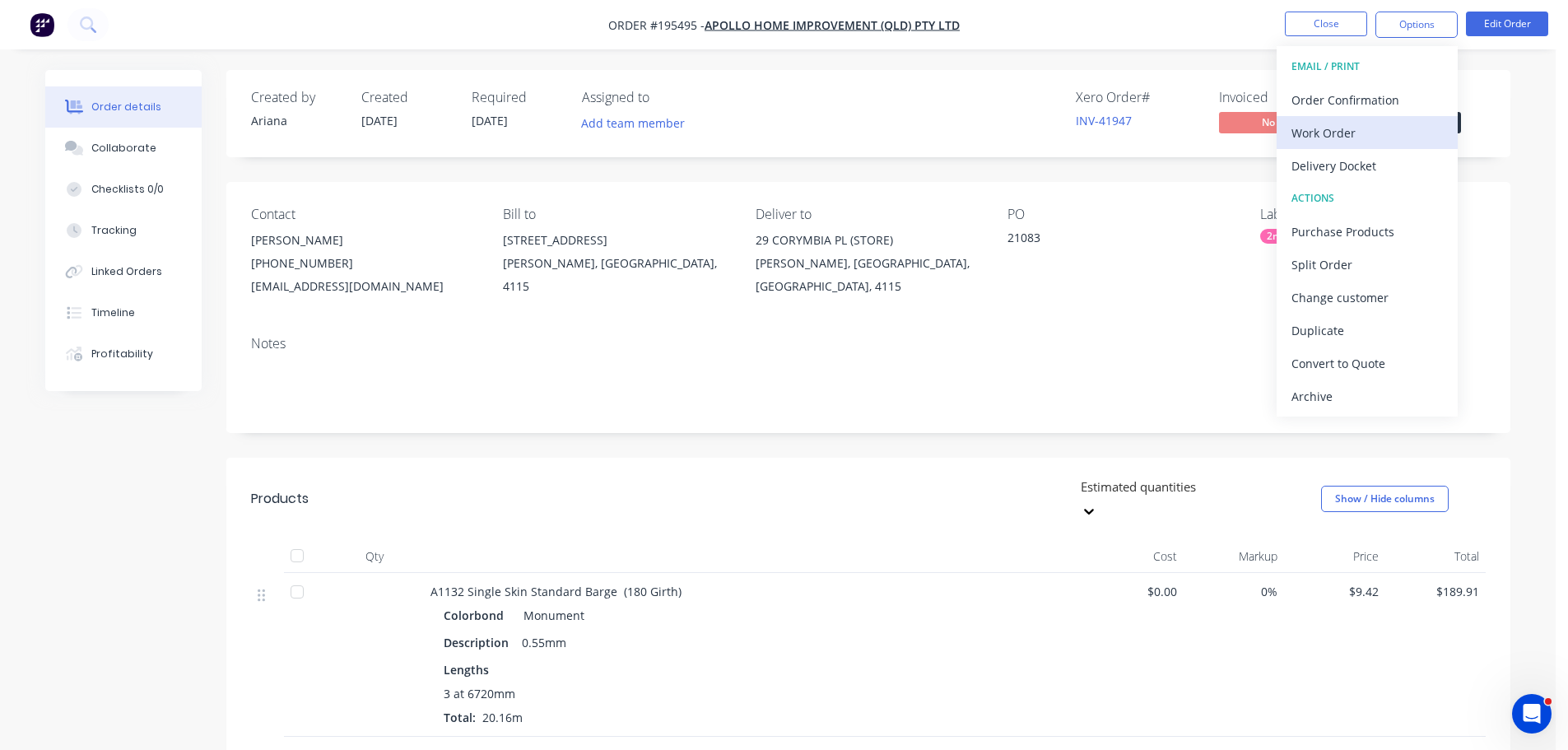
click at [1323, 129] on div "Work Order" at bounding box center [1367, 132] width 151 height 24
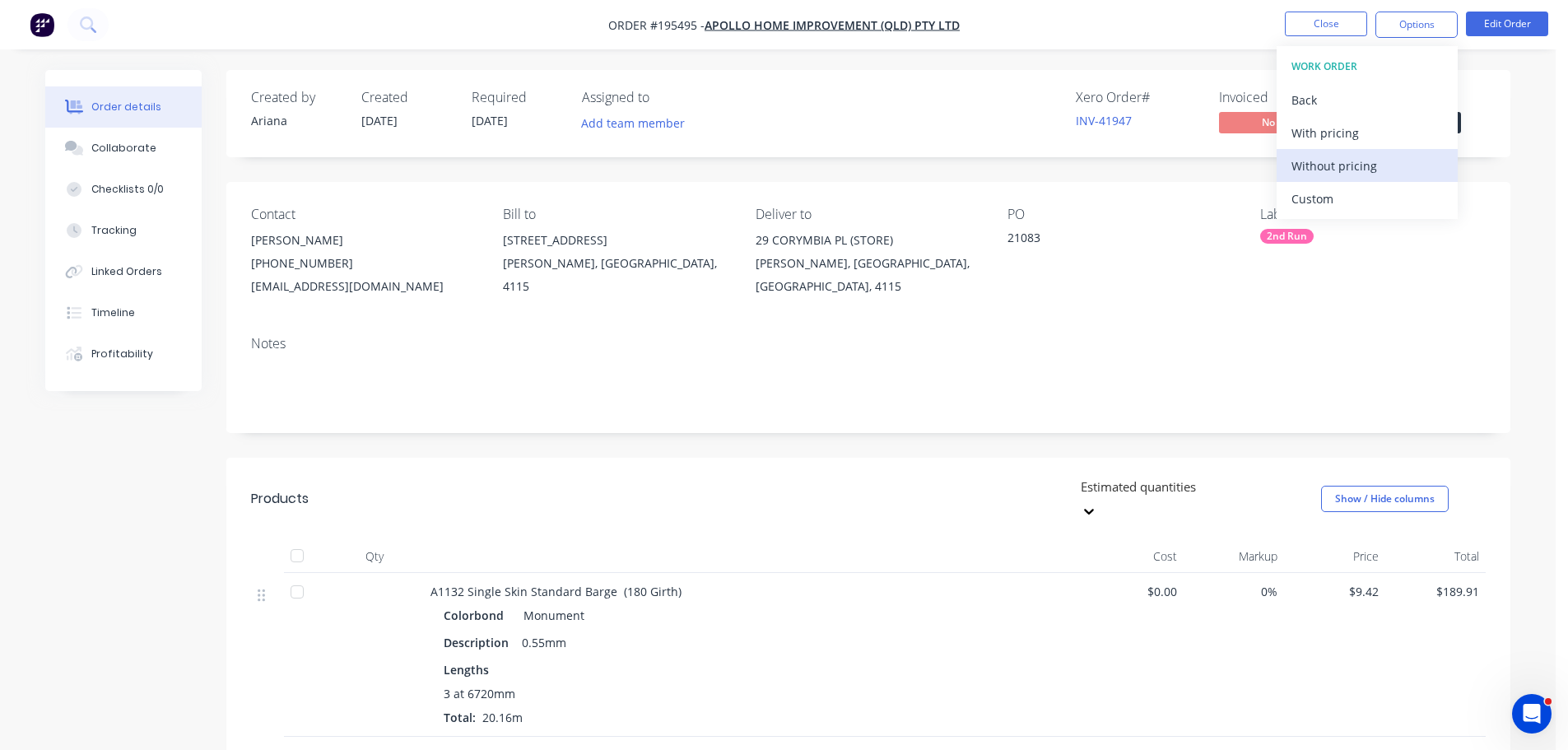
click at [1294, 168] on div "Without pricing" at bounding box center [1367, 165] width 151 height 24
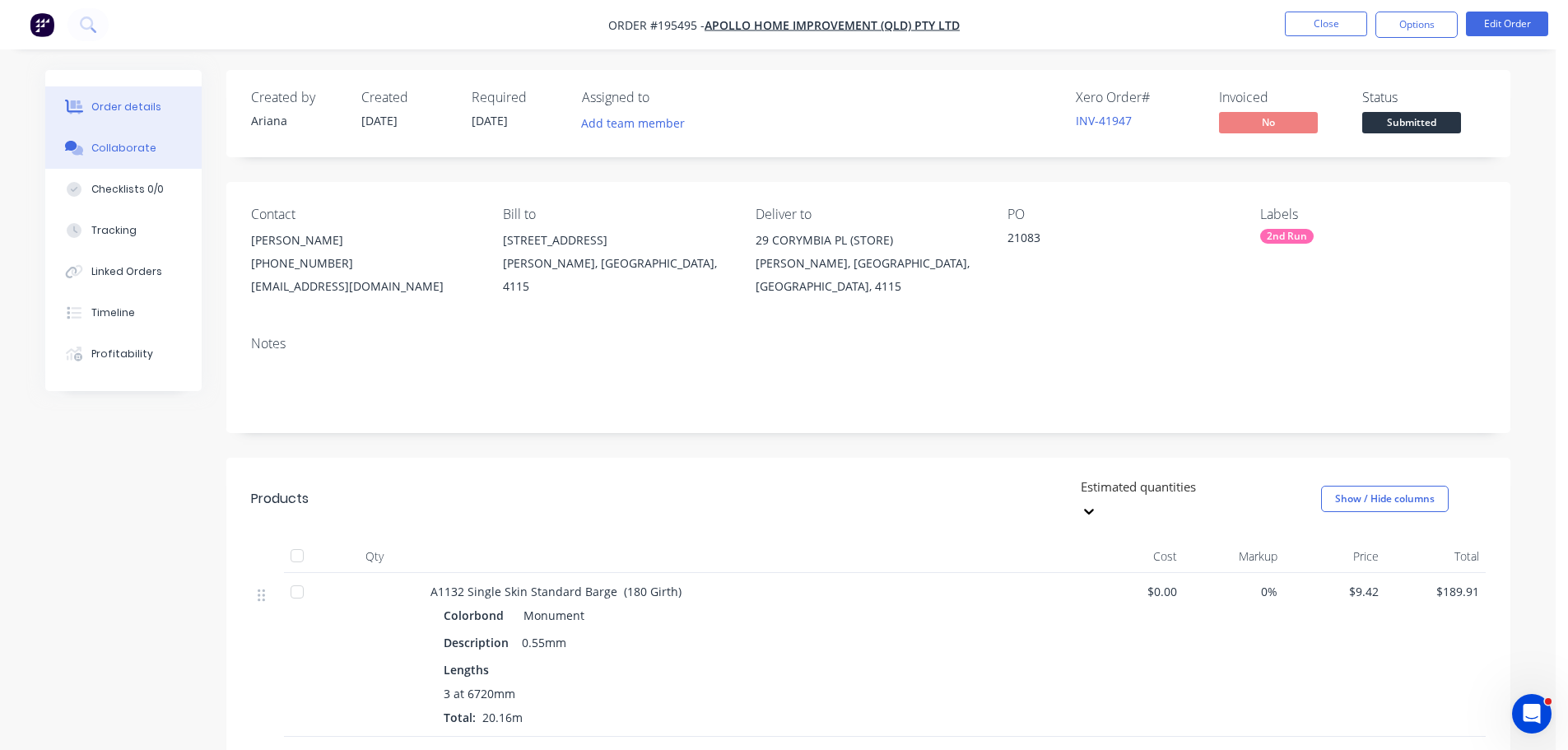
click at [115, 143] on div "Collaborate" at bounding box center [124, 148] width 65 height 15
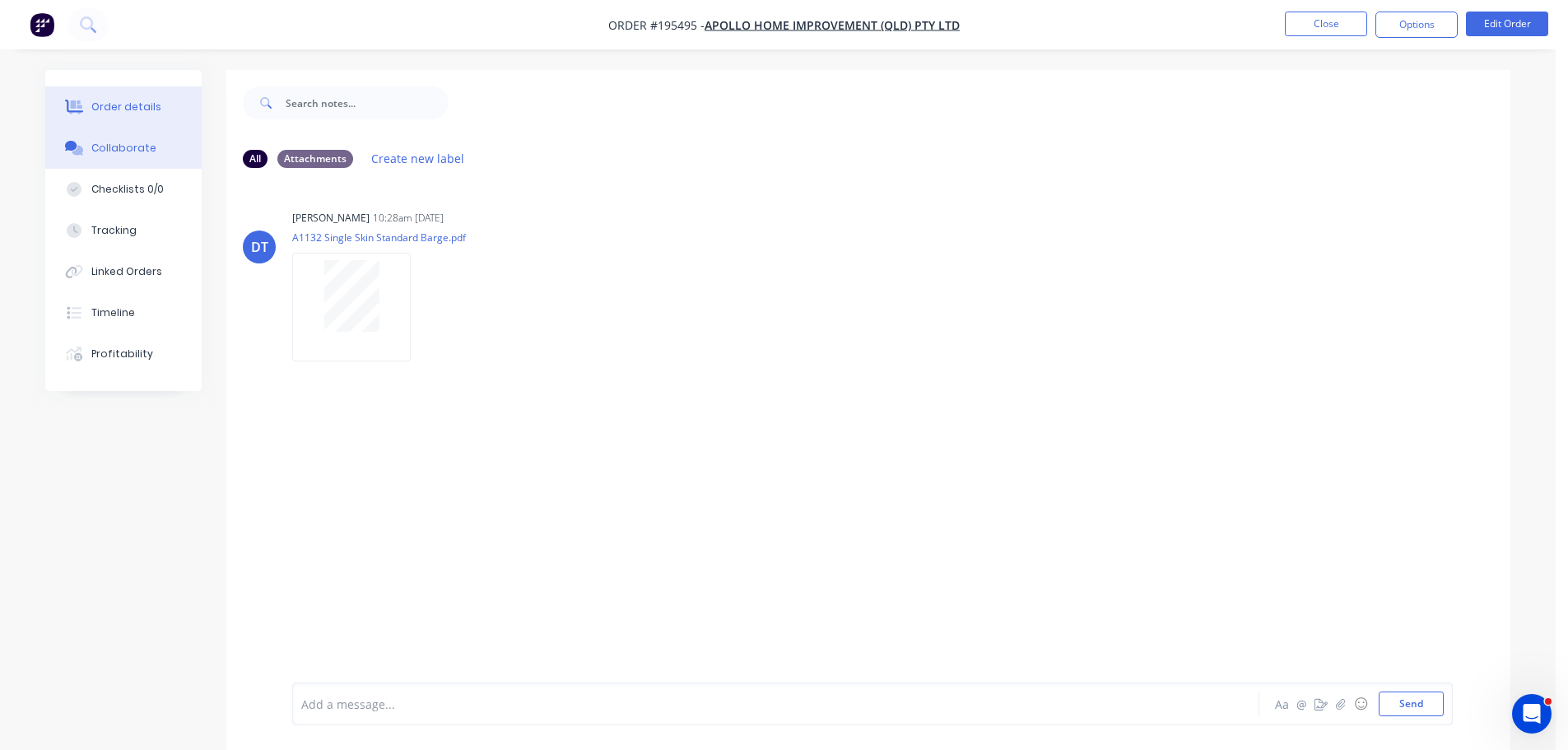
click at [126, 95] on button "Order details" at bounding box center [123, 107] width 157 height 41
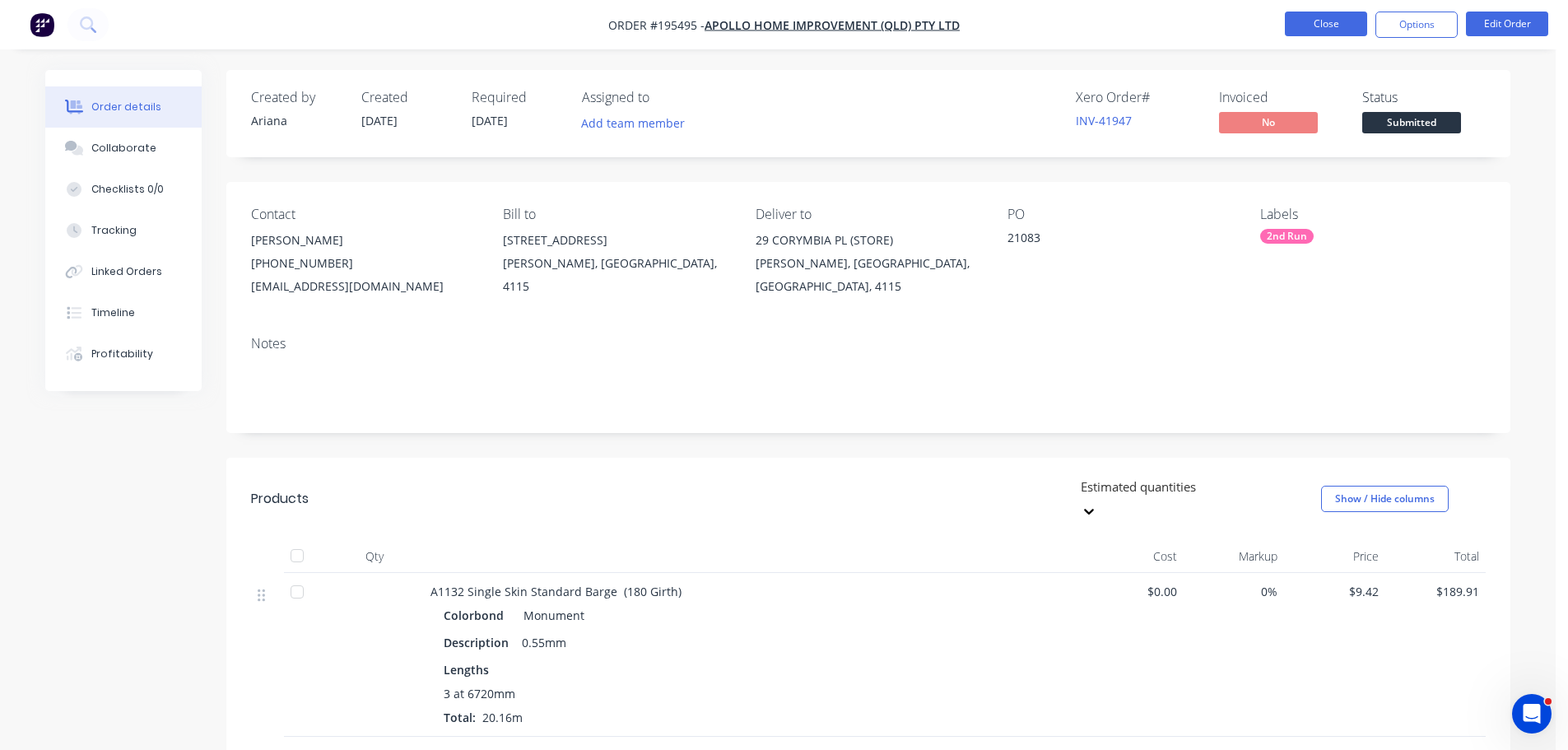
click at [1320, 26] on button "Close" at bounding box center [1327, 24] width 83 height 25
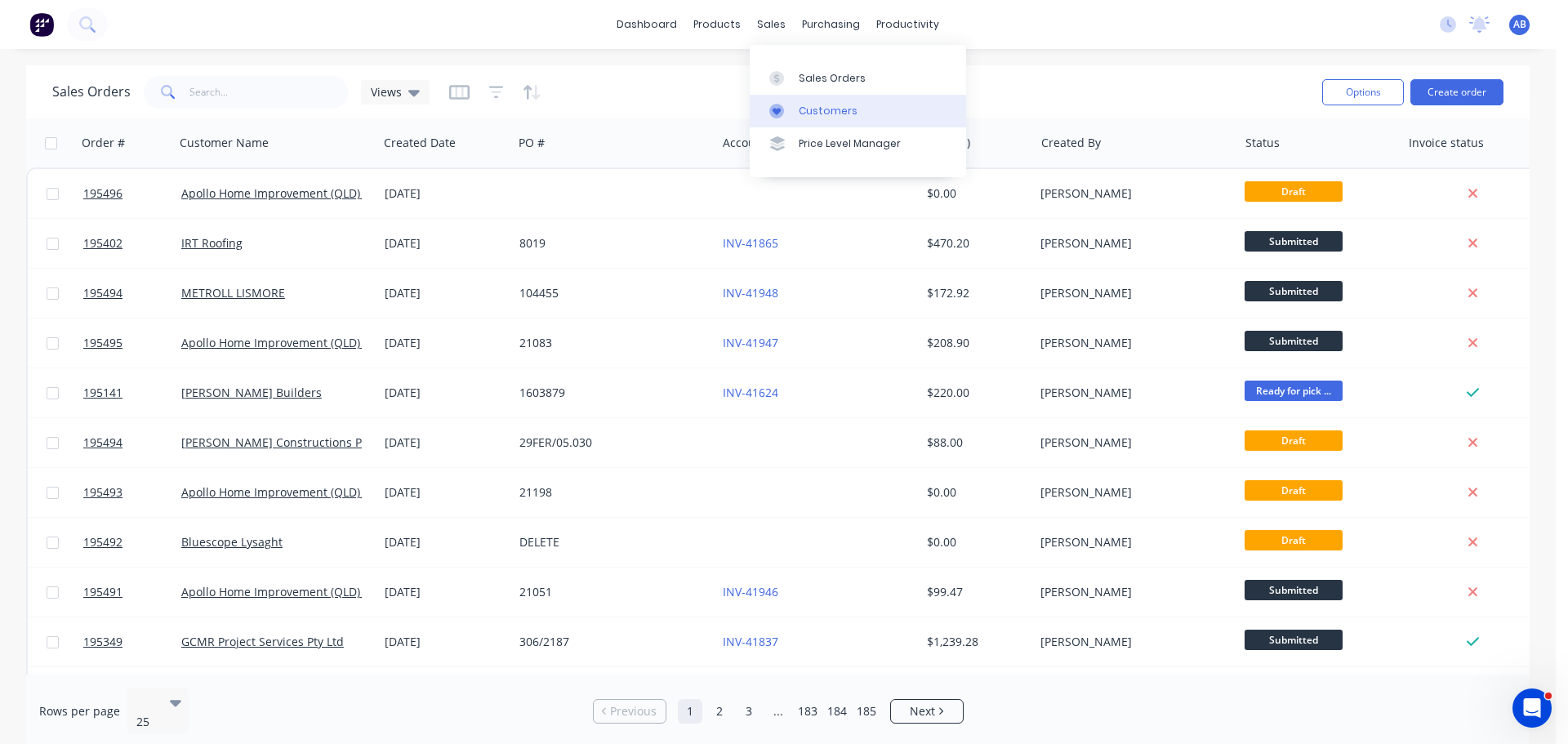
click at [811, 107] on div "Customers" at bounding box center [828, 111] width 59 height 15
